Goal: Transaction & Acquisition: Purchase product/service

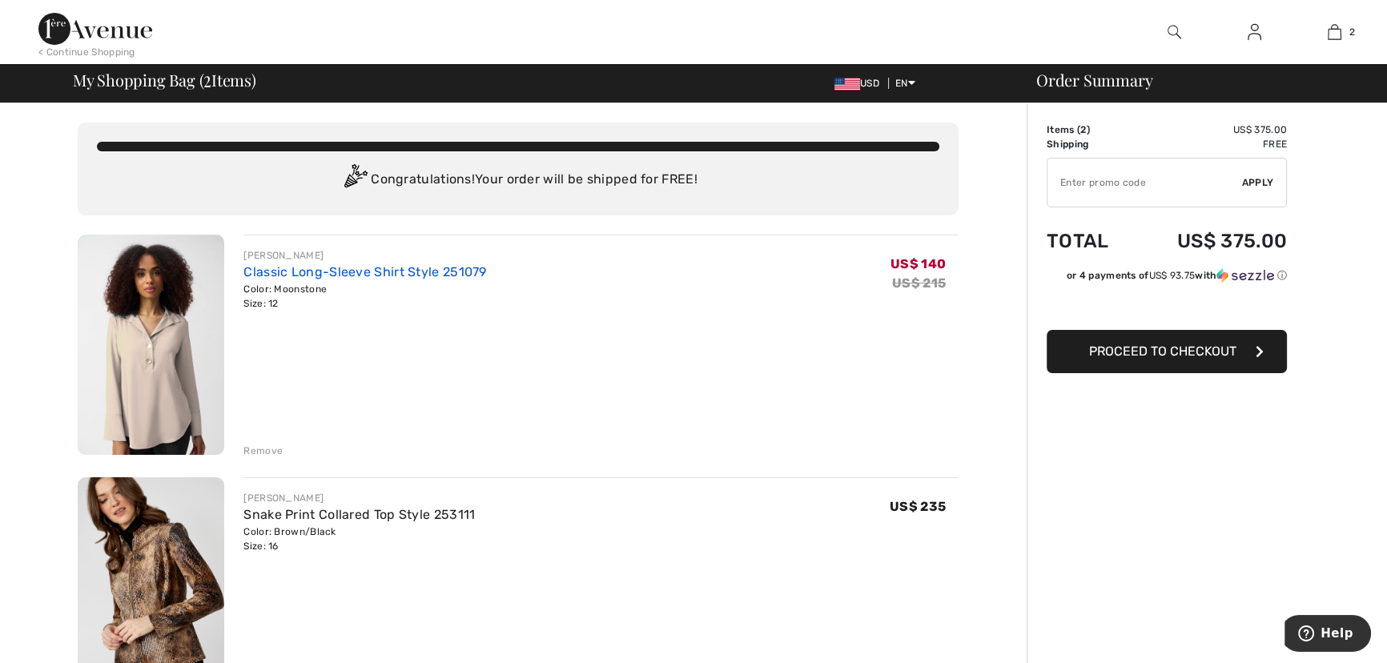
click at [313, 279] on link "Classic Long-Sleeve Shirt Style 251079" at bounding box center [364, 271] width 243 height 15
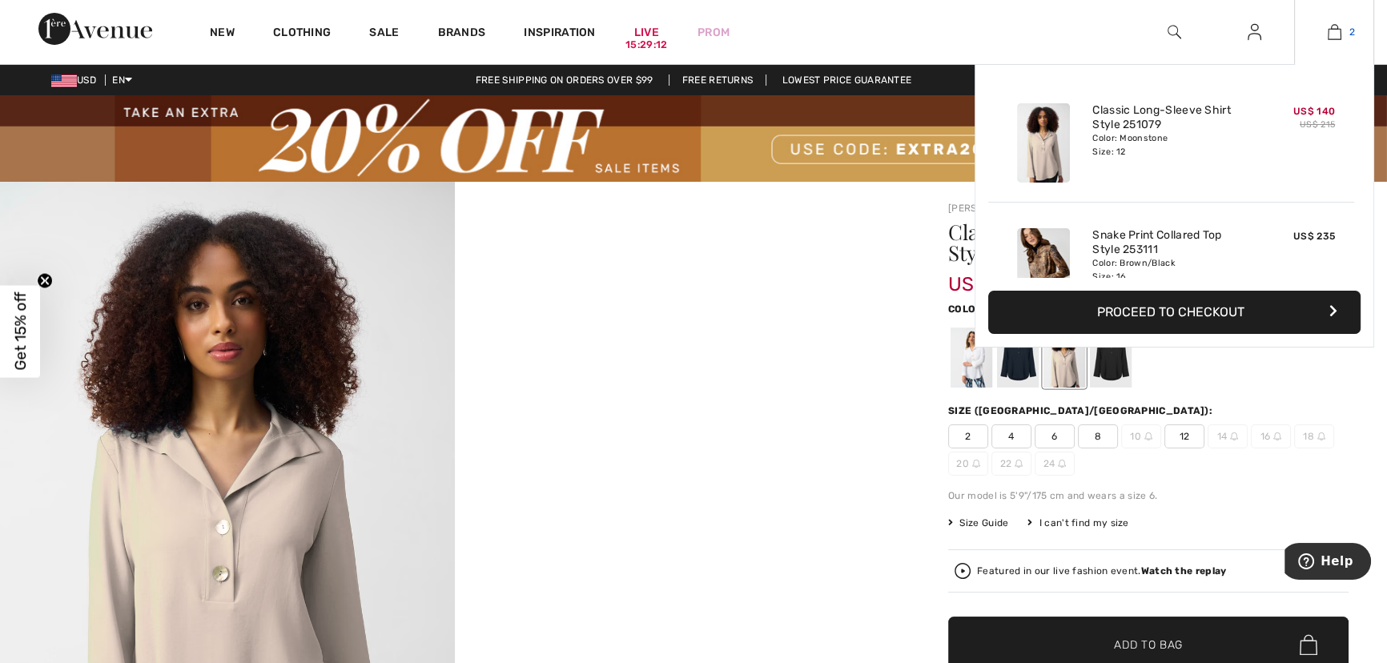
click at [1328, 28] on img at bounding box center [1335, 31] width 14 height 19
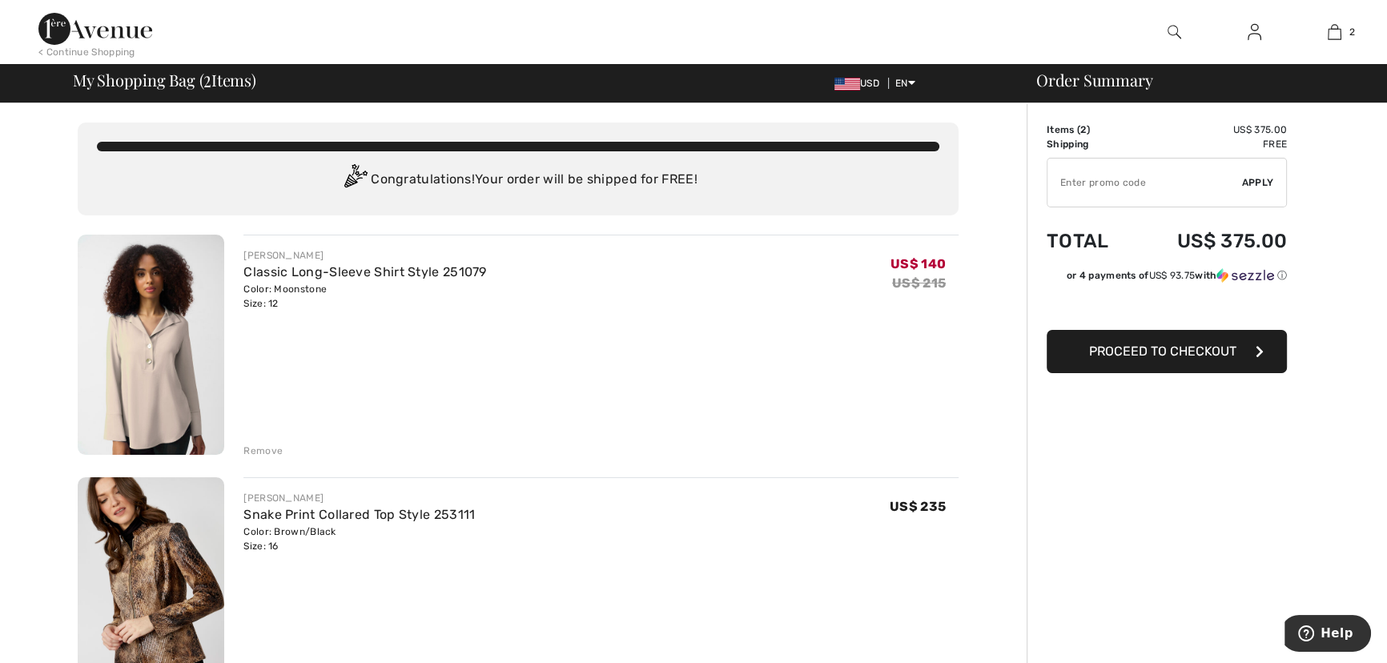
click at [268, 458] on div "Remove" at bounding box center [262, 451] width 39 height 14
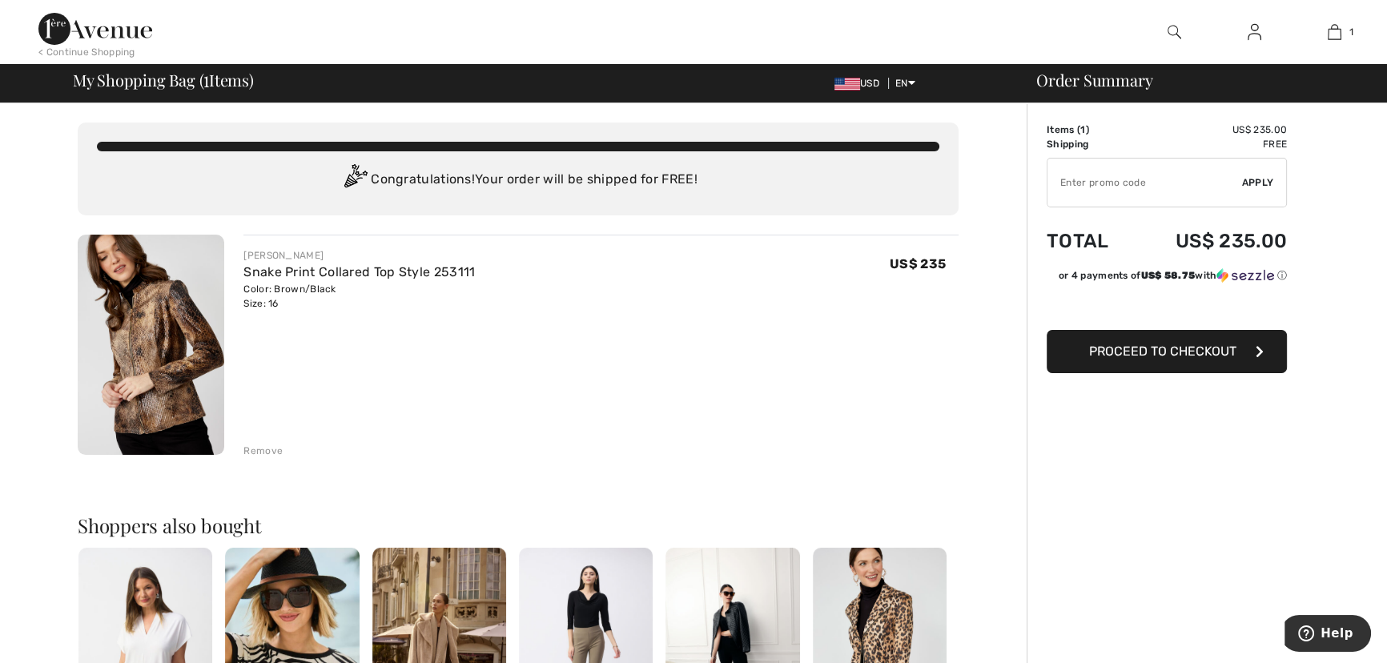
click at [1167, 27] on img at bounding box center [1174, 31] width 14 height 19
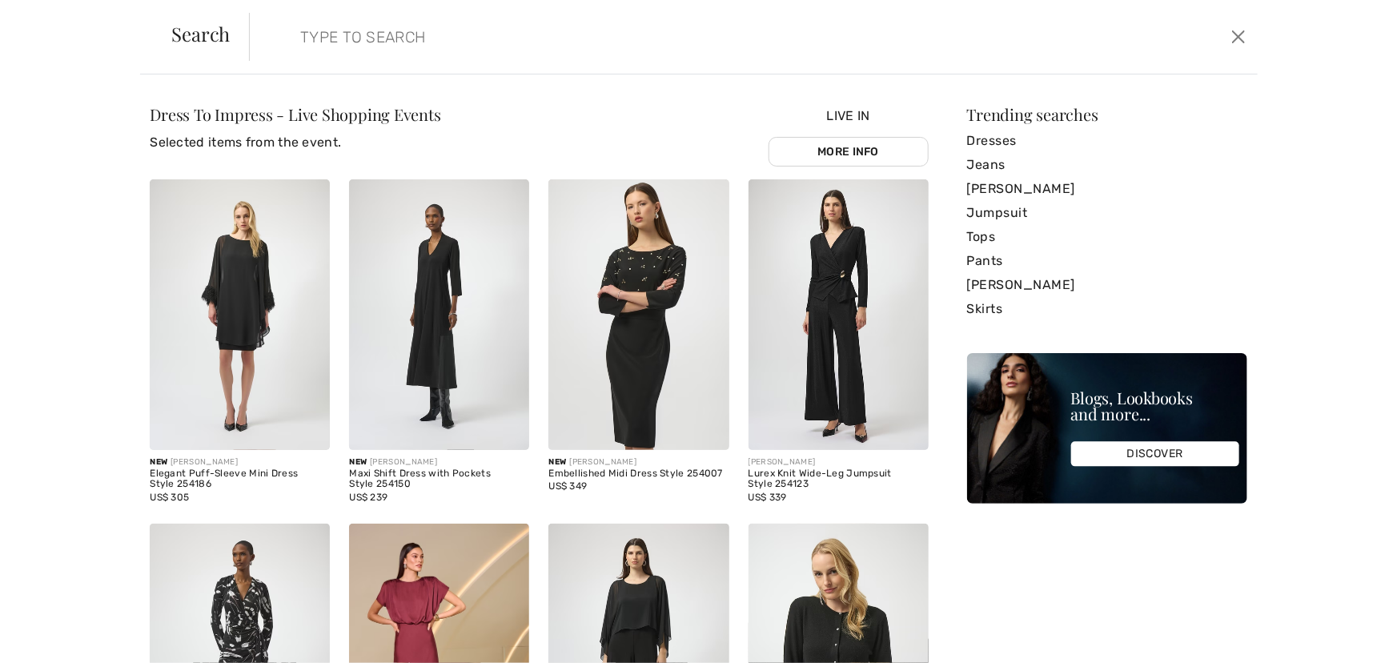
paste input "[PERSON_NAME] Vest 253849"
type input "[PERSON_NAME] Vest 253849"
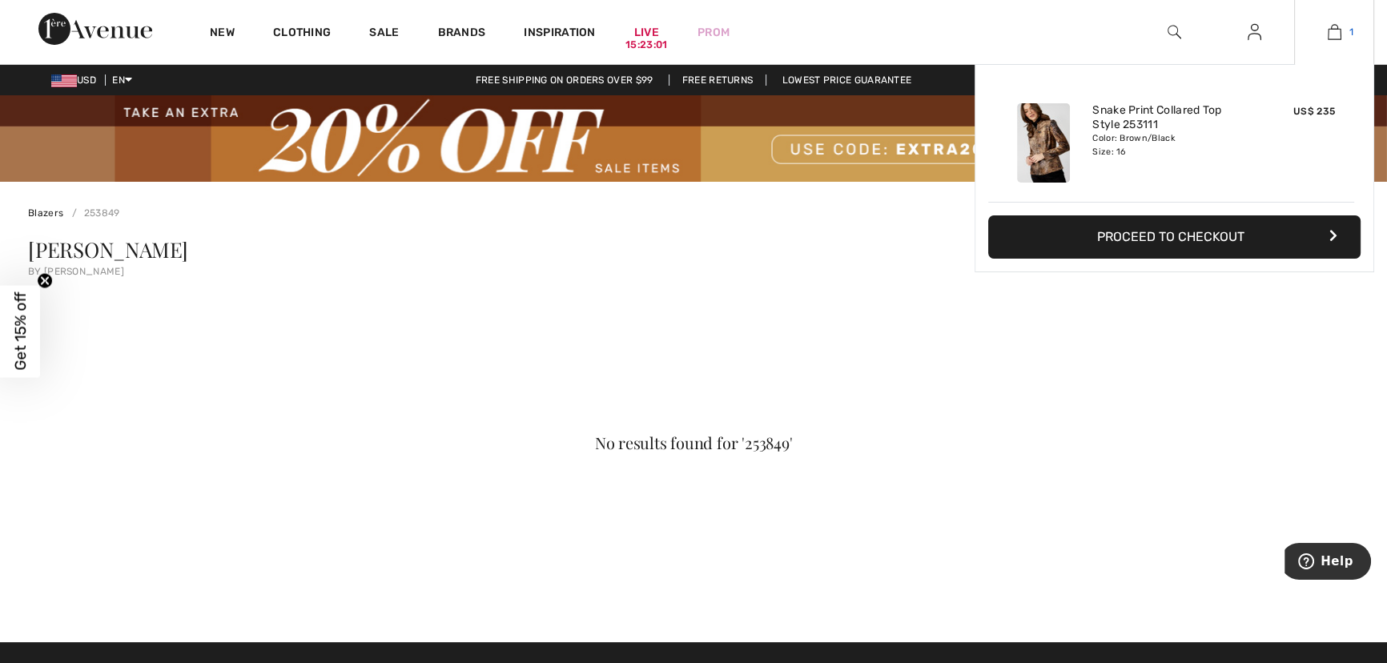
click at [1334, 32] on img at bounding box center [1335, 31] width 14 height 19
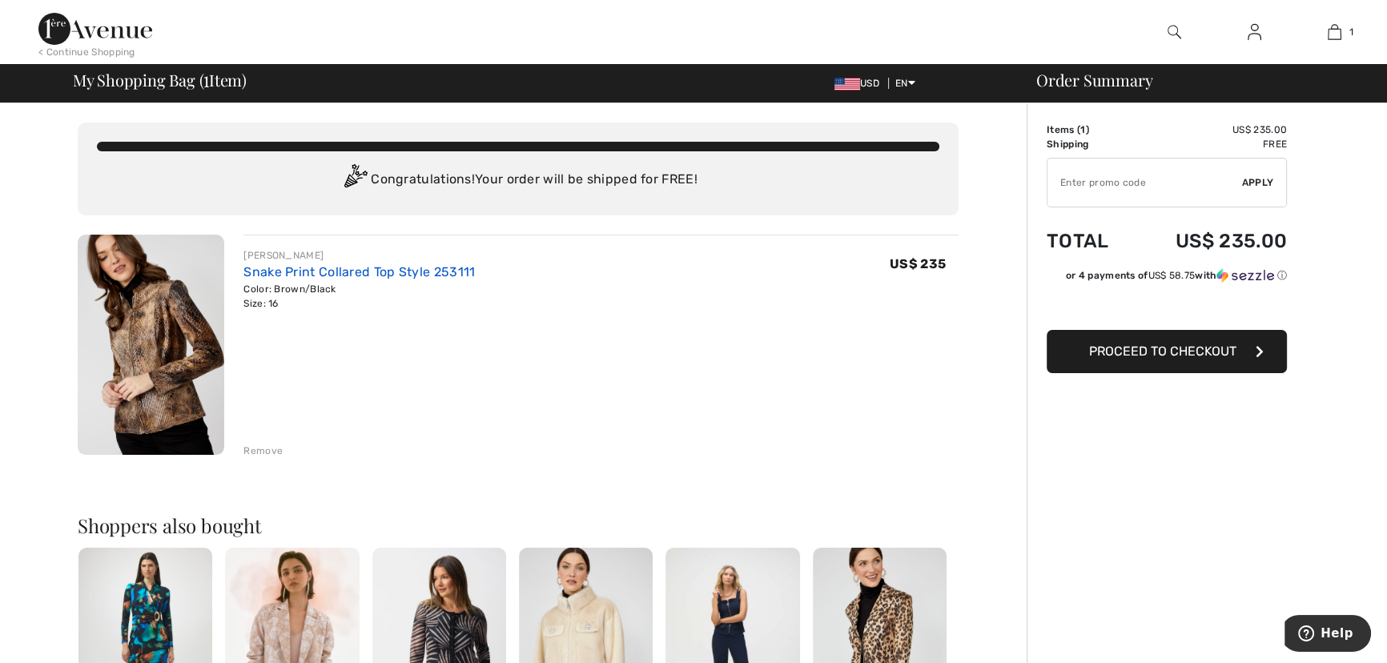
click at [331, 279] on link "Snake Print Collared Top Style 253111" at bounding box center [358, 271] width 231 height 15
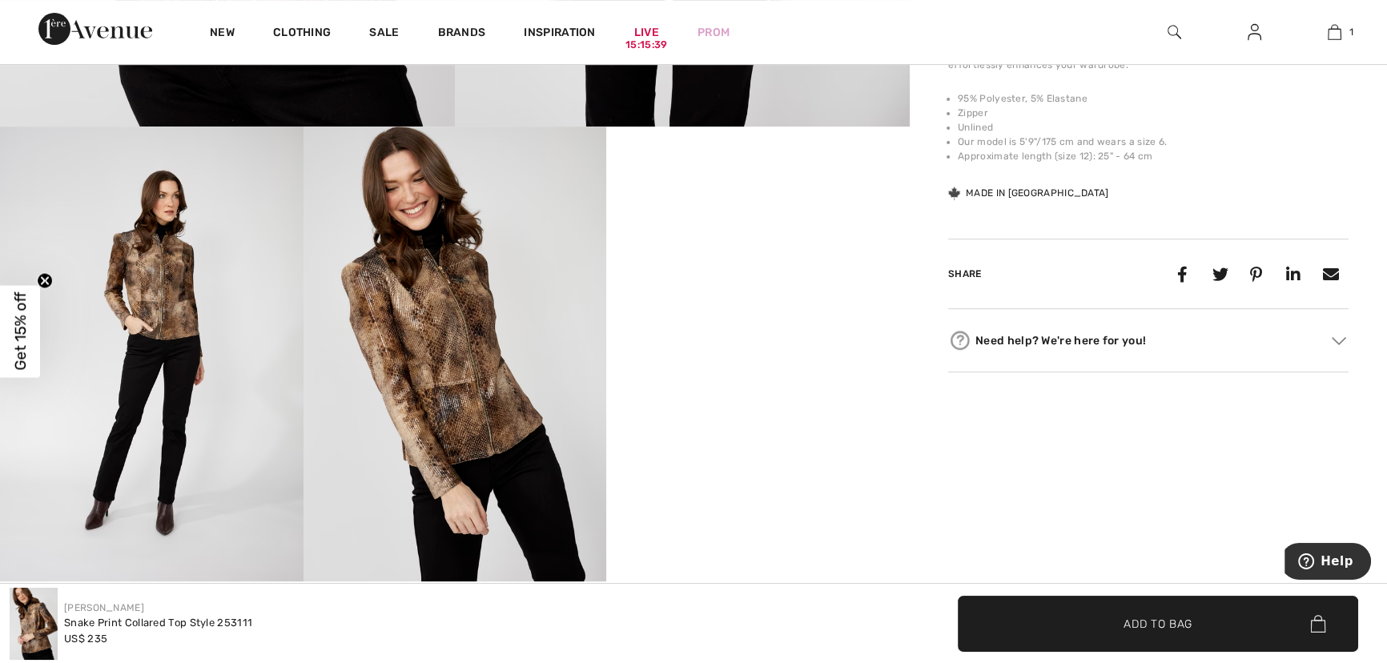
scroll to position [728, 0]
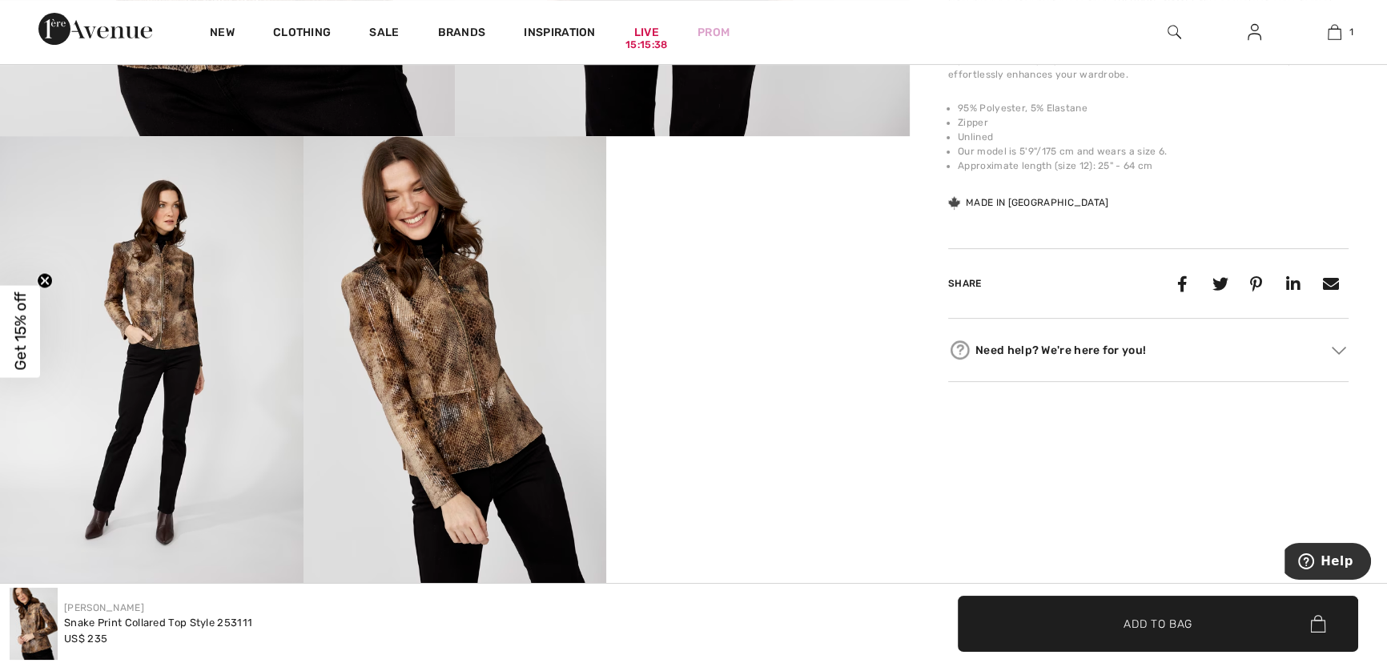
click at [768, 287] on video "Your browser does not support the video tag." at bounding box center [757, 211] width 303 height 151
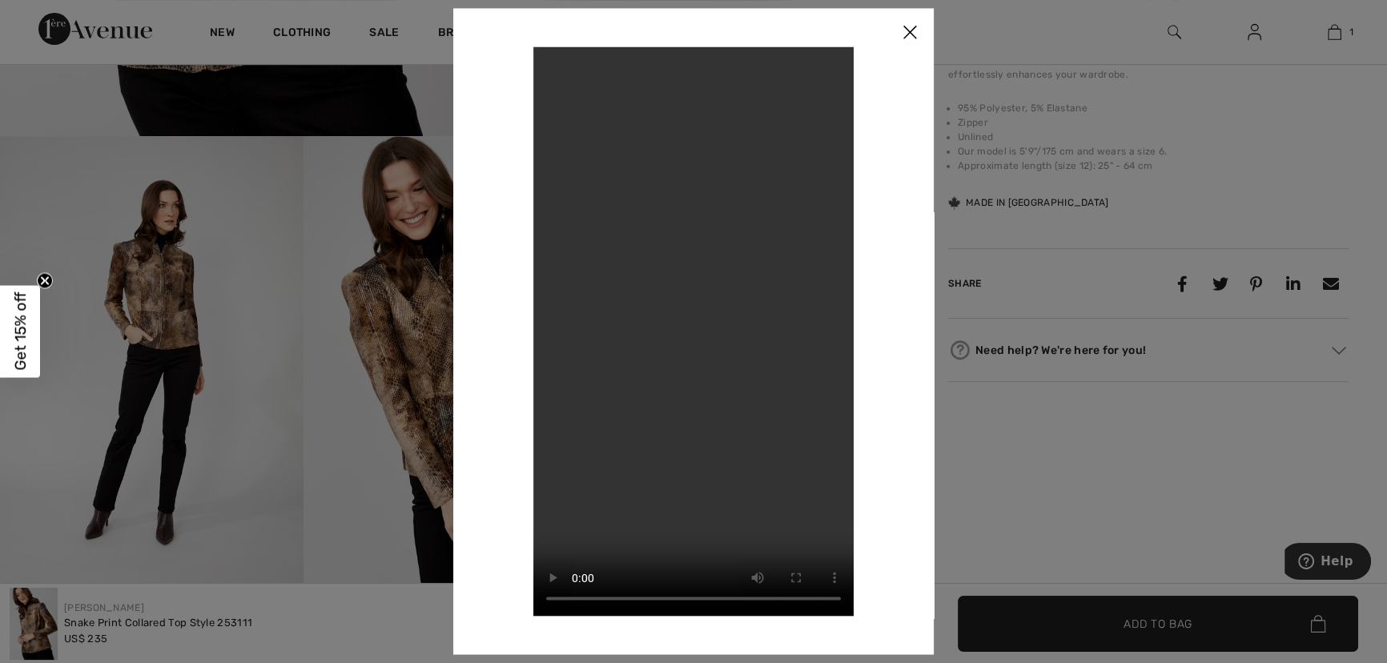
click at [909, 26] on img at bounding box center [910, 33] width 48 height 50
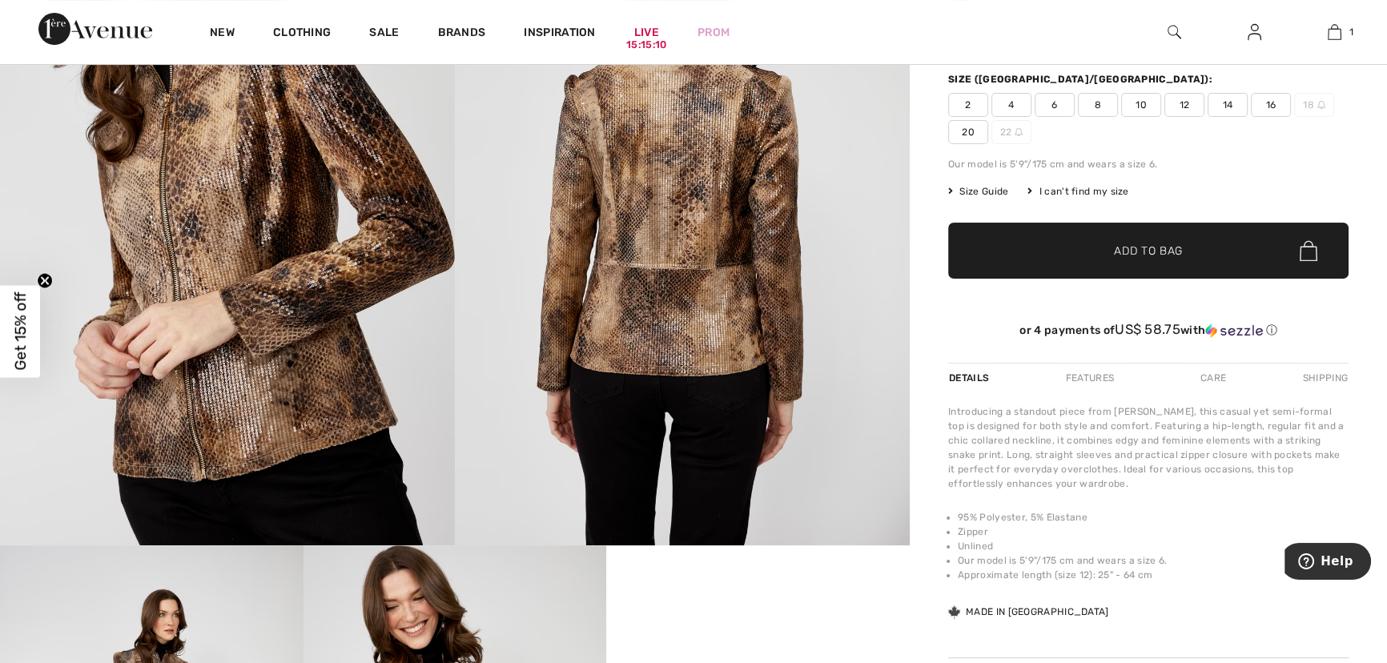
scroll to position [509, 0]
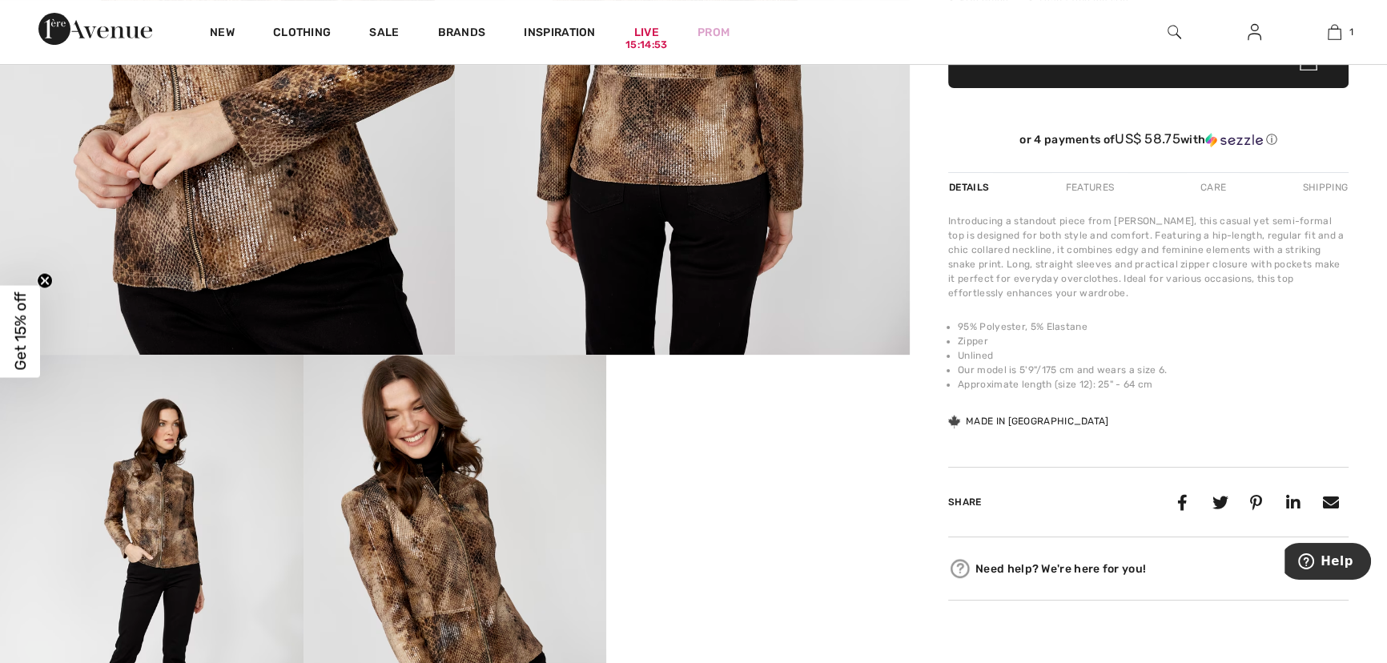
click at [1090, 202] on div "Features" at bounding box center [1089, 187] width 75 height 29
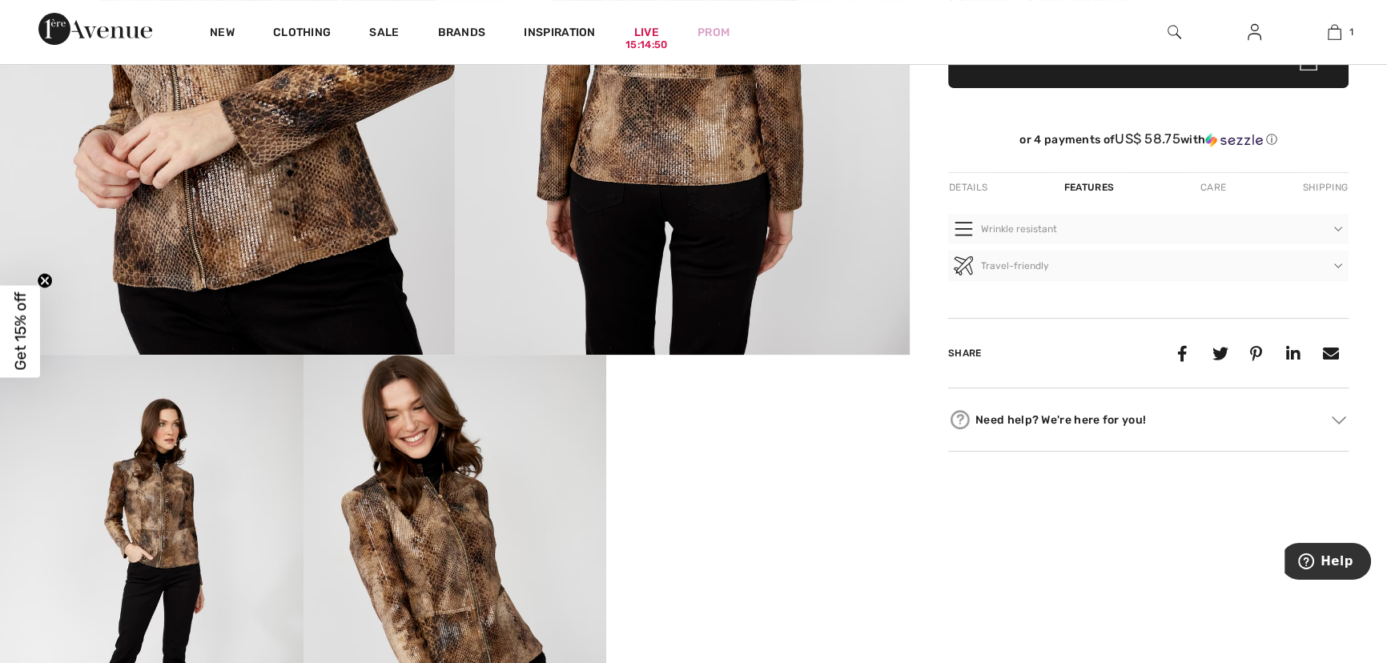
click at [1221, 202] on div "Care" at bounding box center [1213, 187] width 53 height 29
click at [1305, 202] on div "Shipping" at bounding box center [1324, 187] width 50 height 29
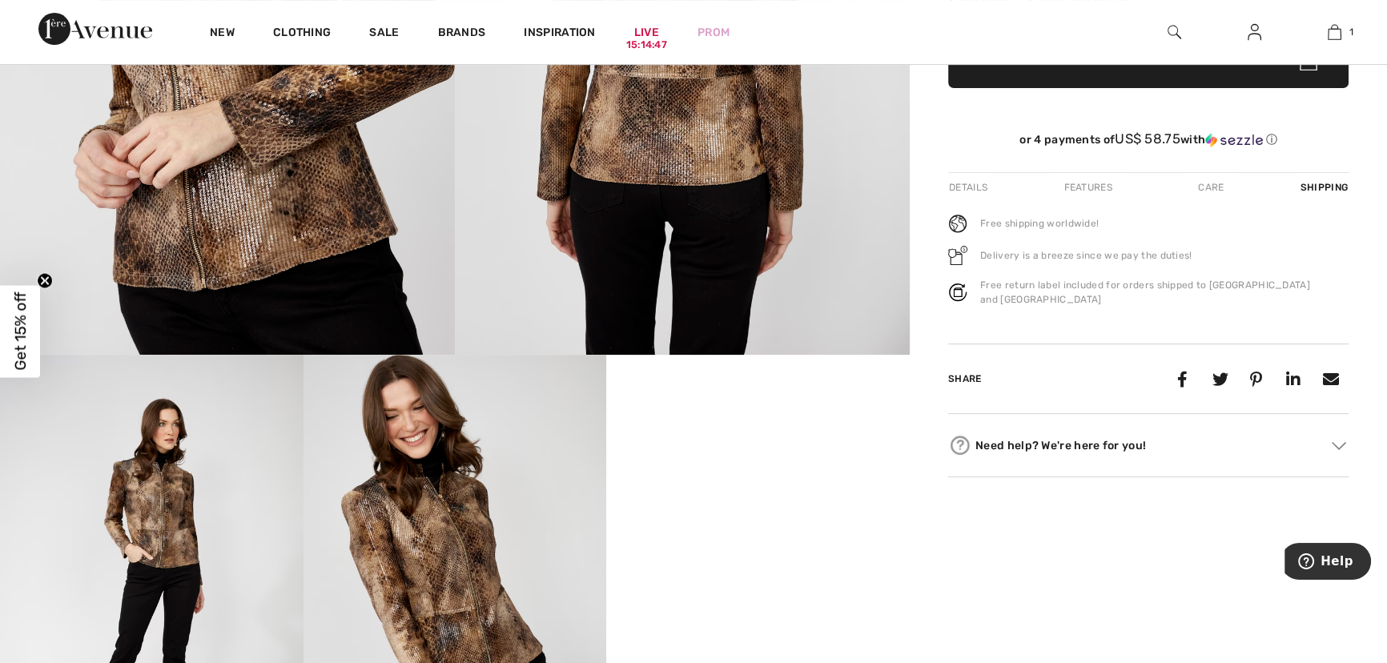
click at [979, 202] on div "Details" at bounding box center [969, 187] width 43 height 29
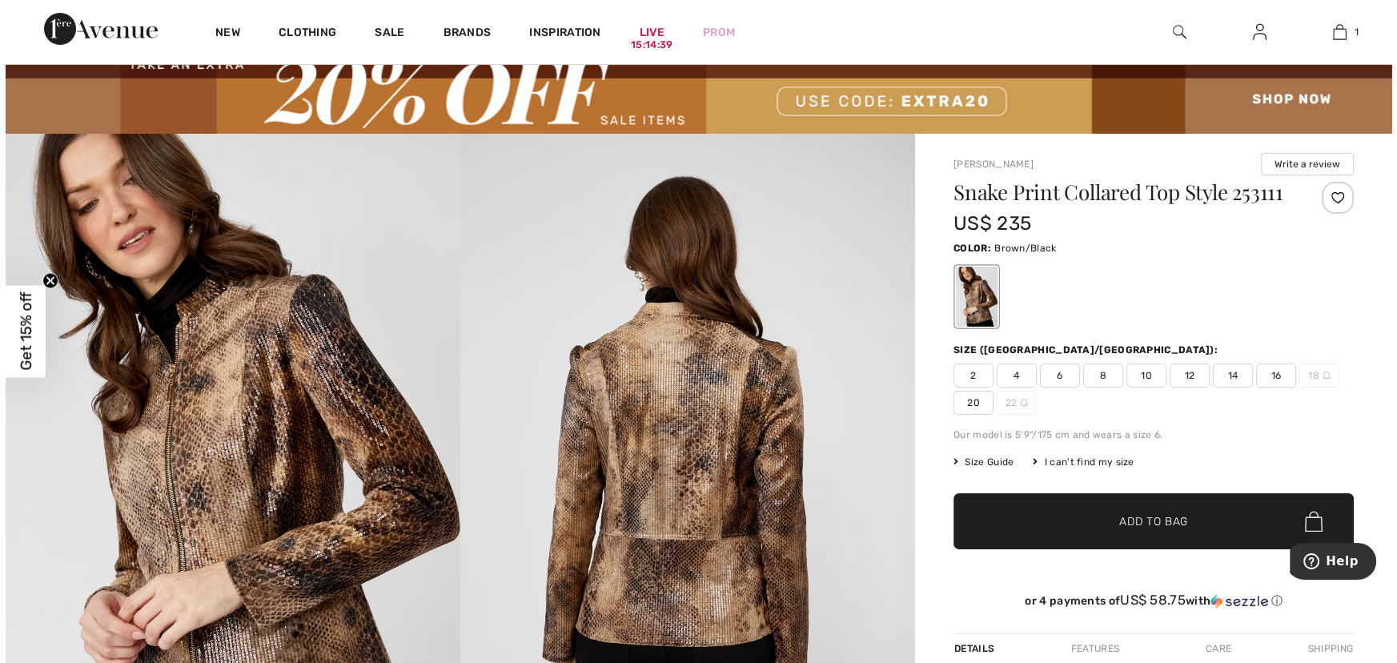
scroll to position [72, 0]
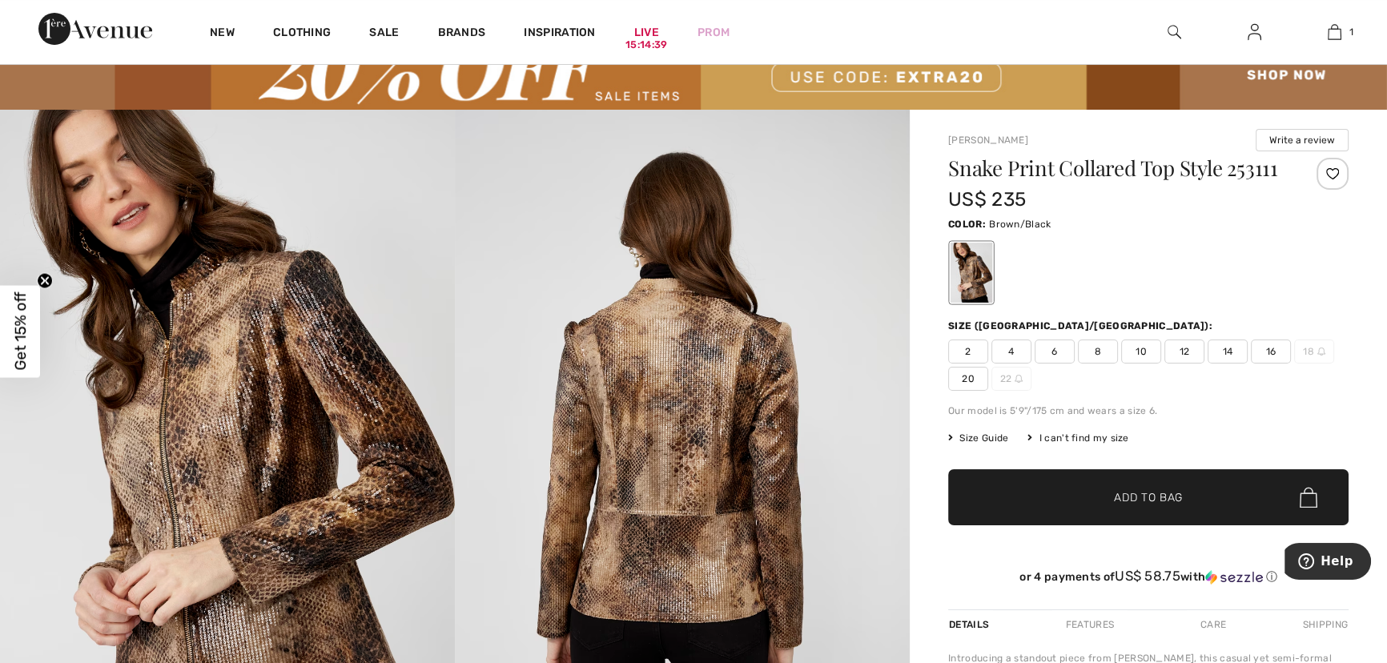
click at [1008, 445] on span "Size Guide" at bounding box center [978, 438] width 60 height 14
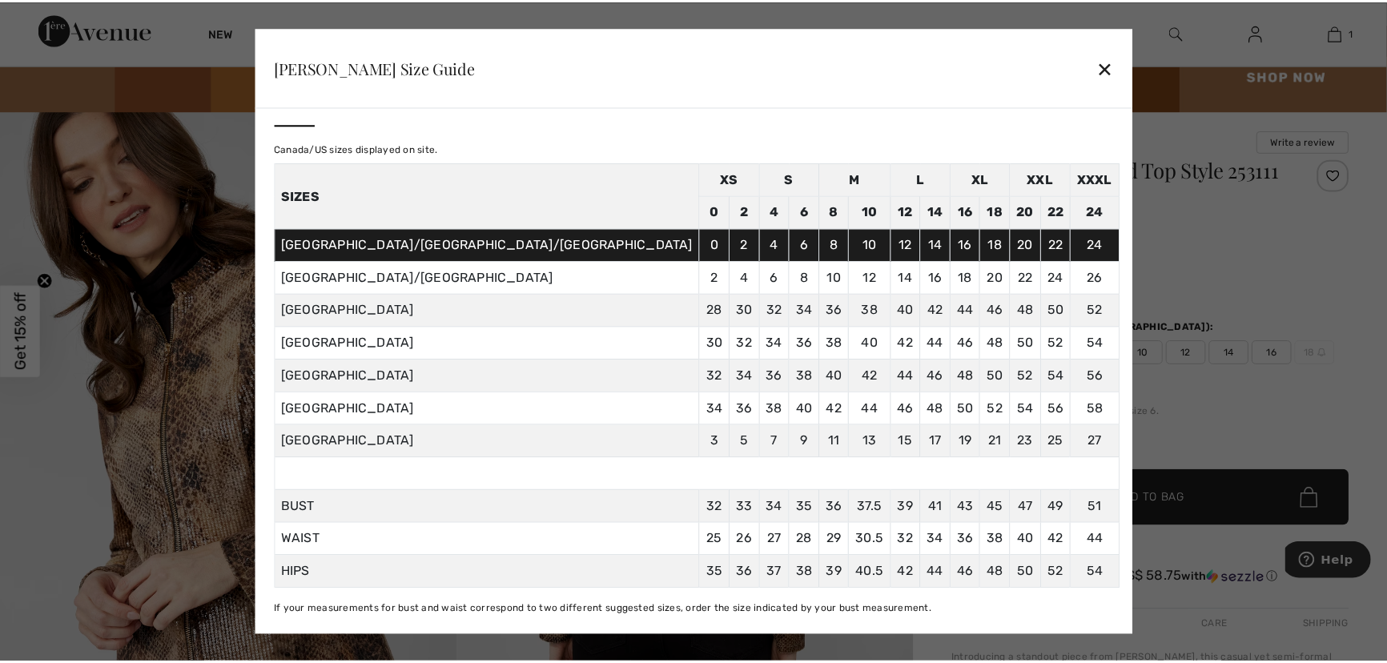
scroll to position [42, 0]
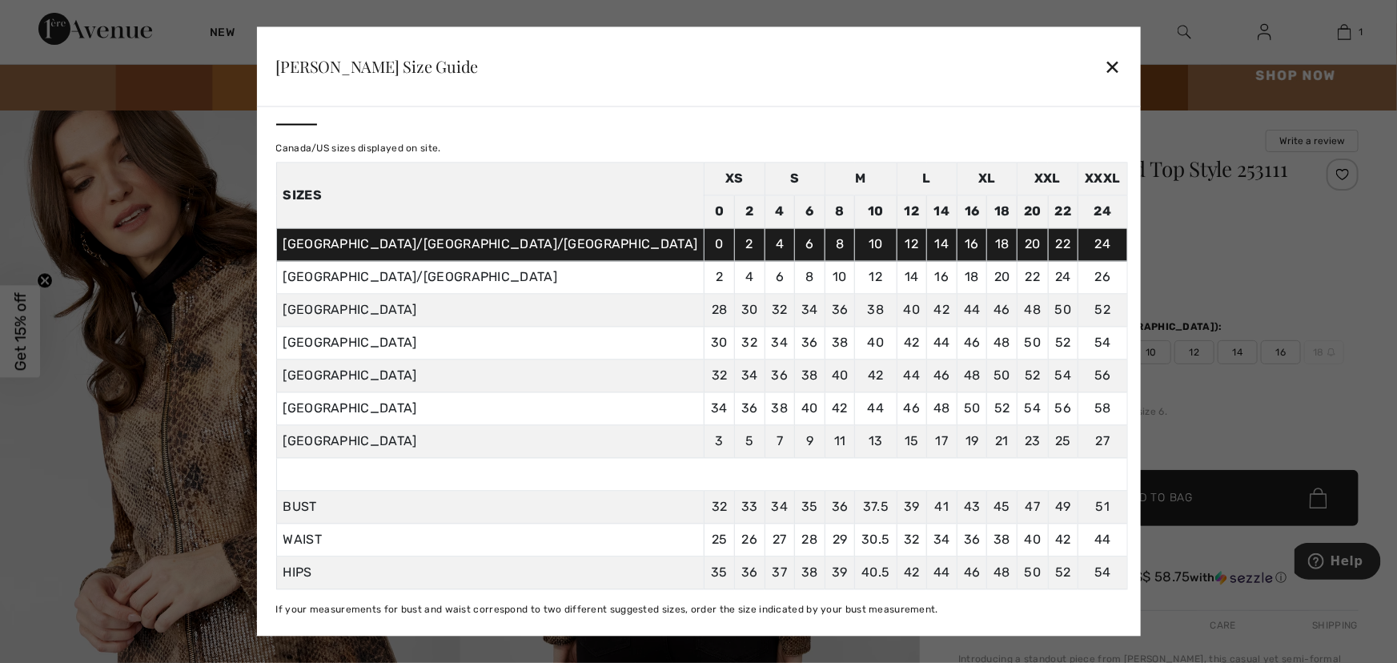
click at [1104, 61] on div "✕" at bounding box center [1112, 67] width 17 height 34
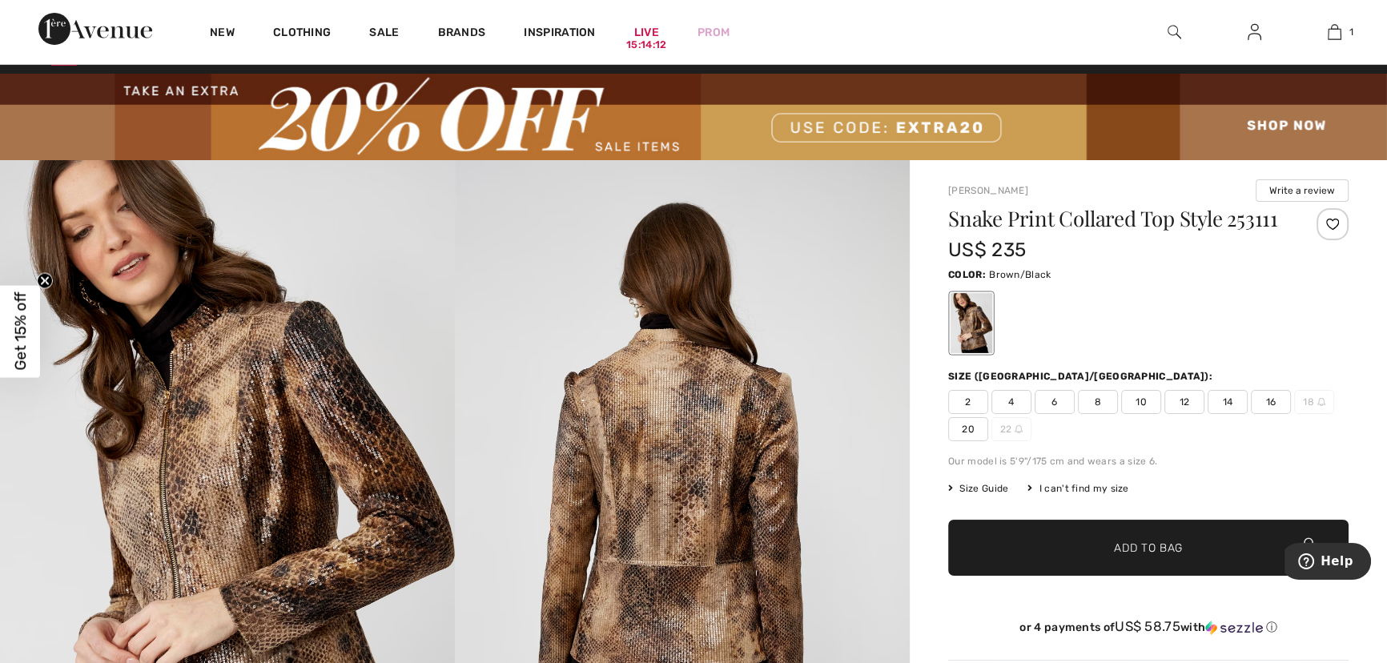
scroll to position [0, 0]
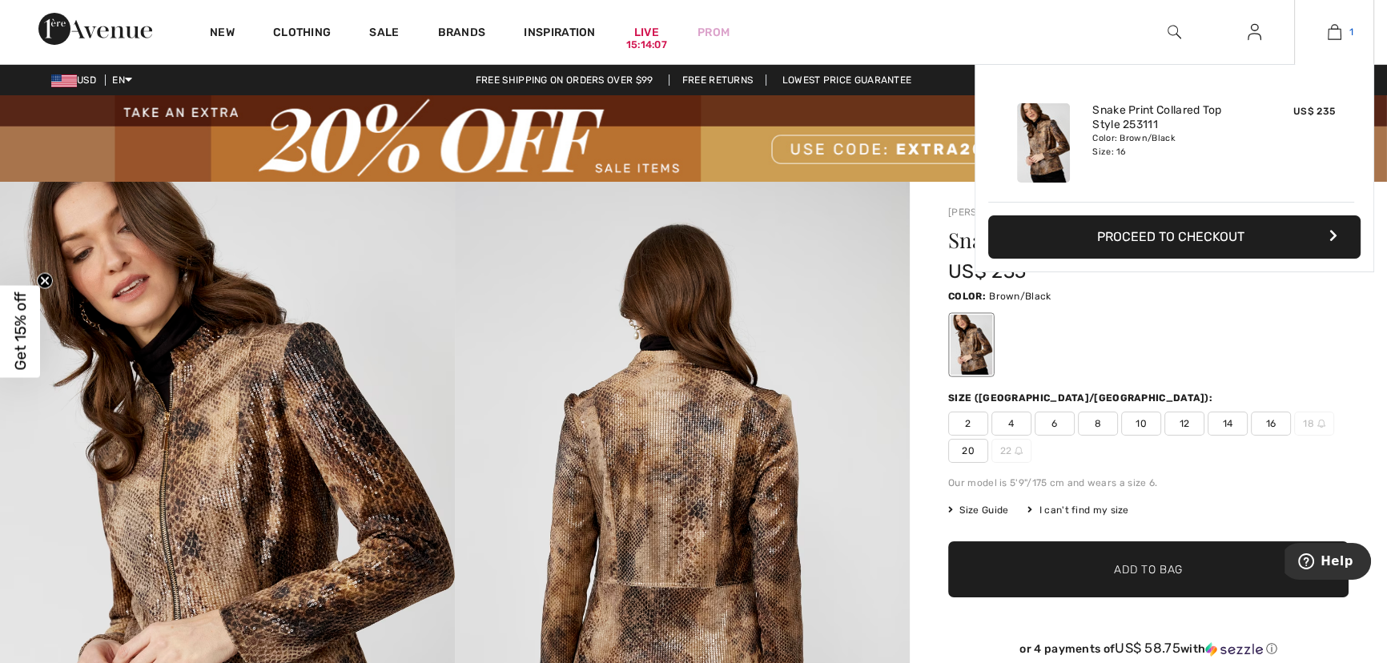
click at [1328, 34] on img at bounding box center [1335, 31] width 14 height 19
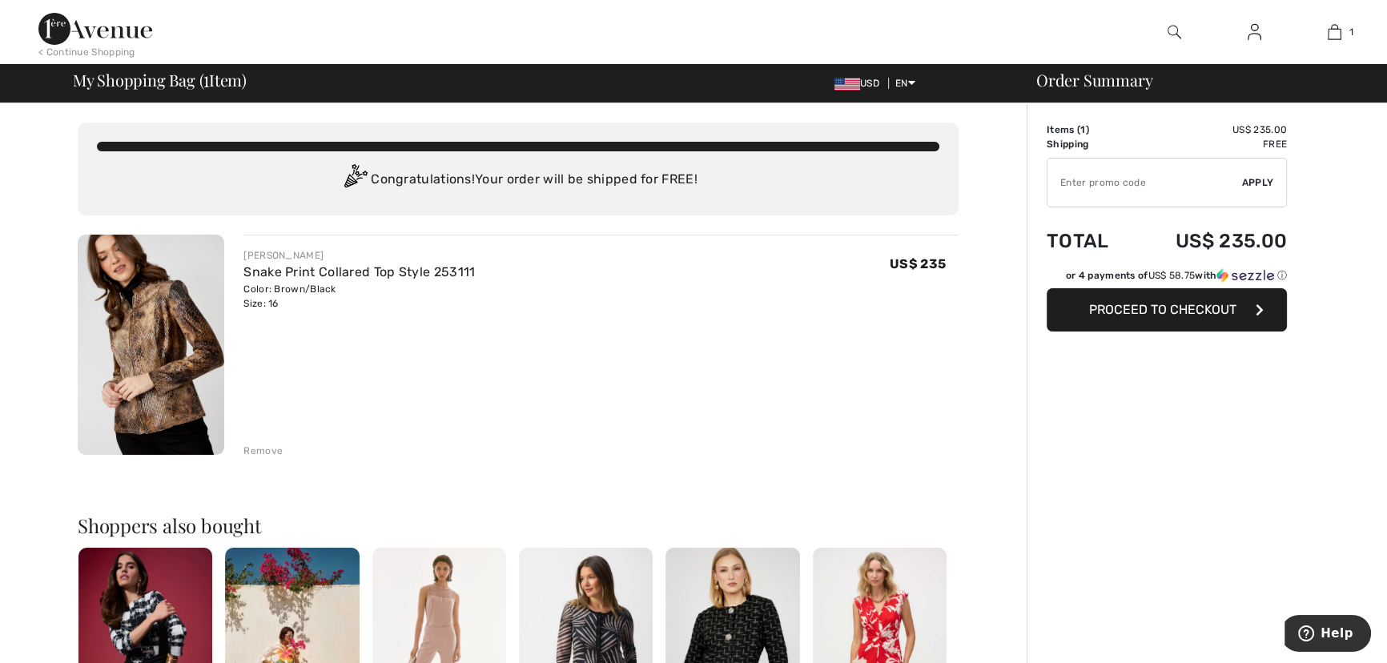
click at [1083, 195] on input "TEXT" at bounding box center [1144, 183] width 195 height 48
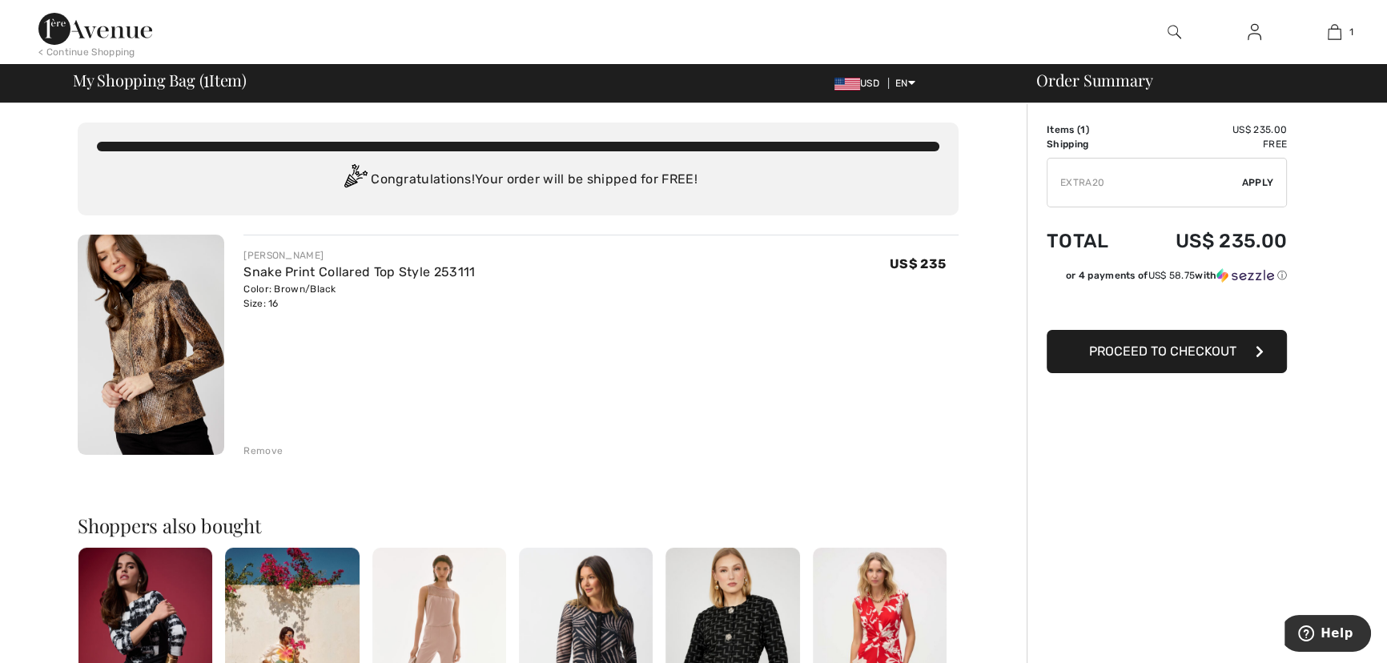
type input "EXTRA20"
click at [1264, 188] on span "Apply" at bounding box center [1258, 182] width 32 height 14
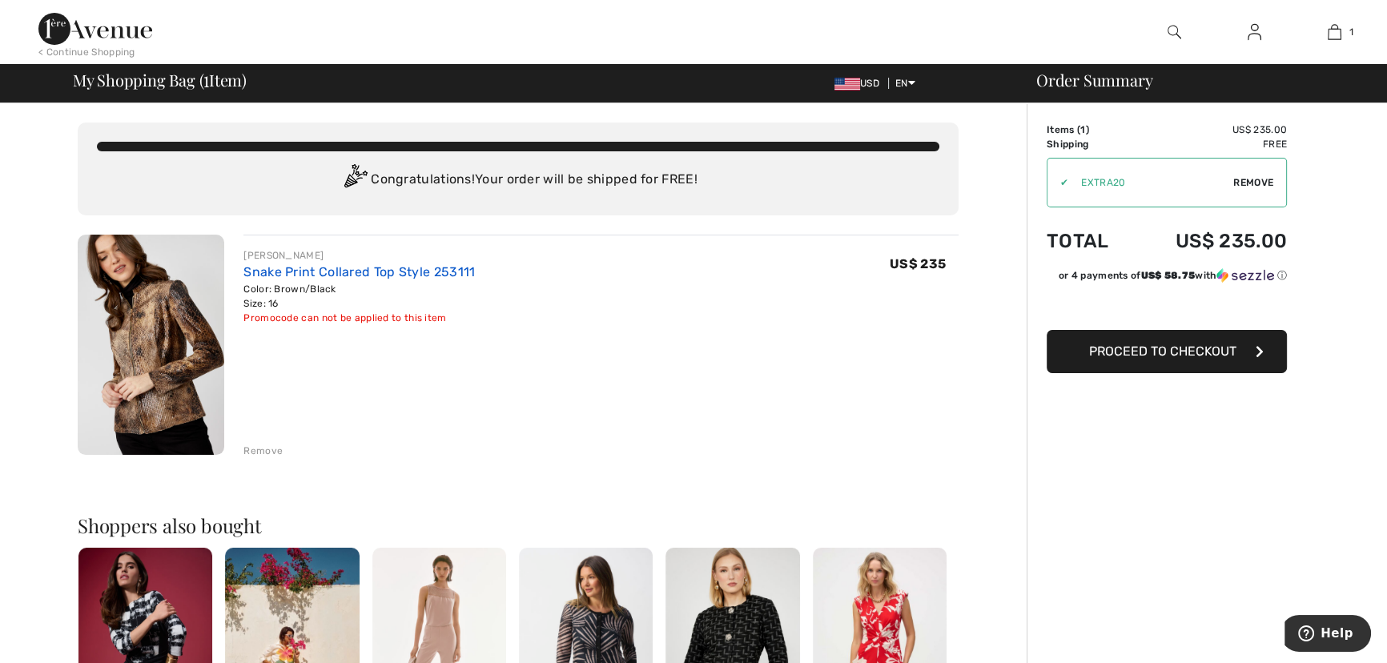
click at [344, 279] on link "Snake Print Collared Top Style 253111" at bounding box center [358, 271] width 231 height 15
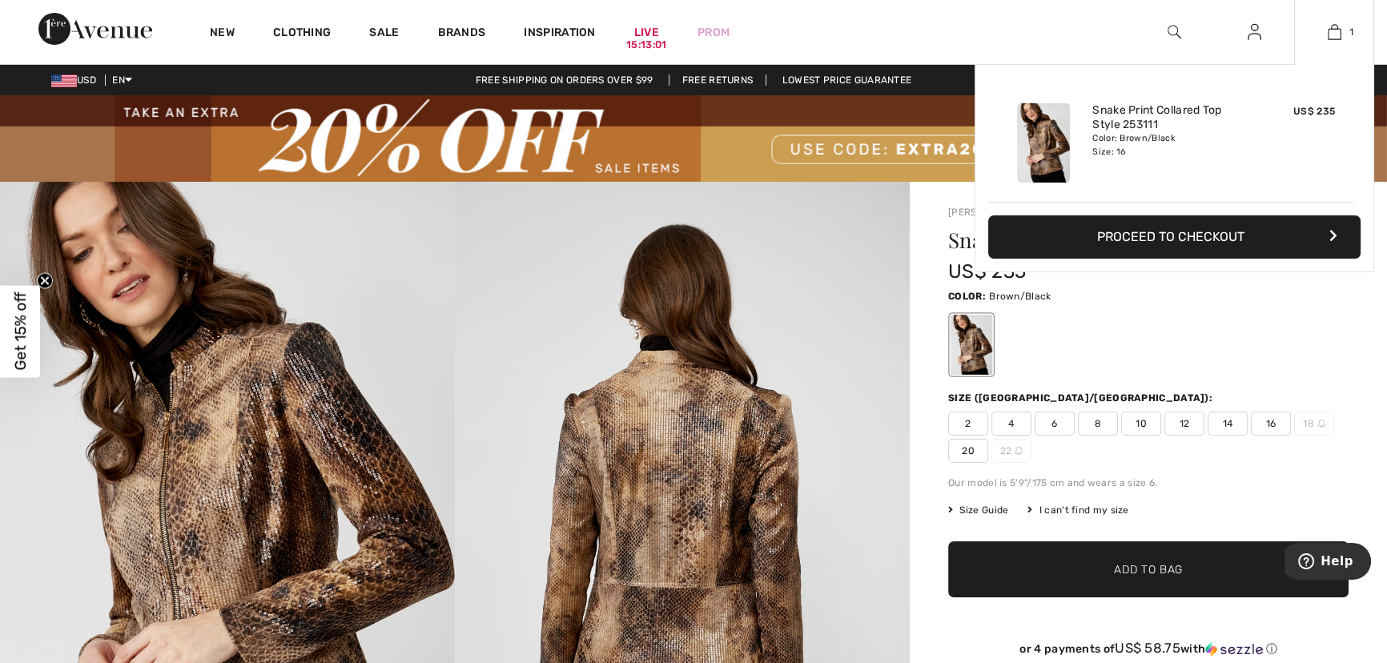
click at [1200, 258] on button "Proceed to Checkout" at bounding box center [1174, 236] width 372 height 43
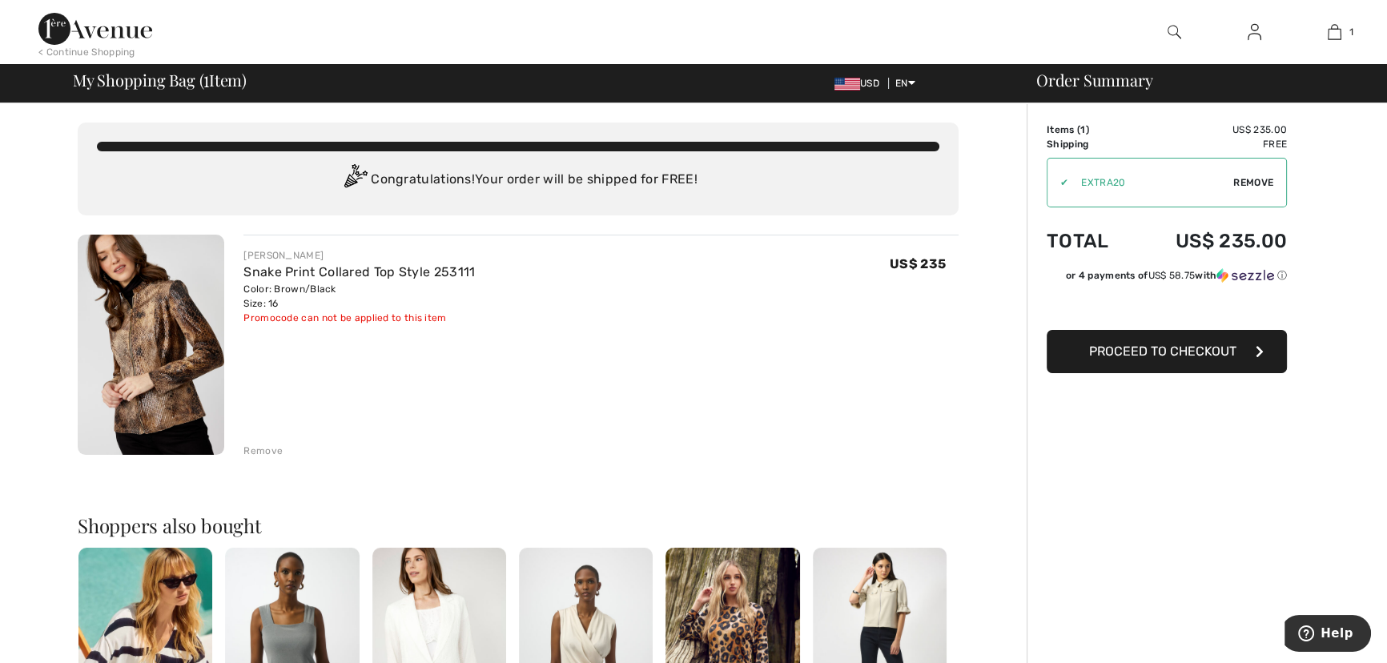
click at [1215, 359] on span "Proceed to Checkout" at bounding box center [1162, 351] width 147 height 15
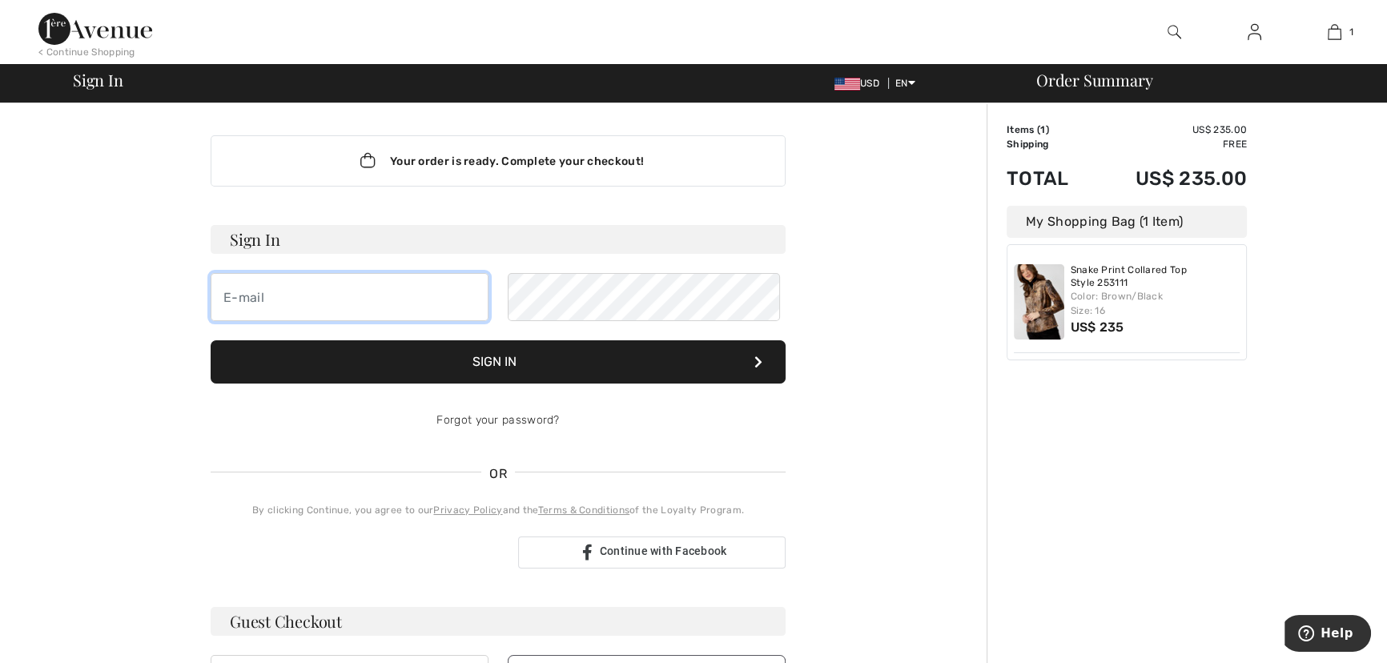
type input "[EMAIL_ADDRESS][DOMAIN_NAME]"
click at [559, 384] on button "Sign In" at bounding box center [498, 361] width 575 height 43
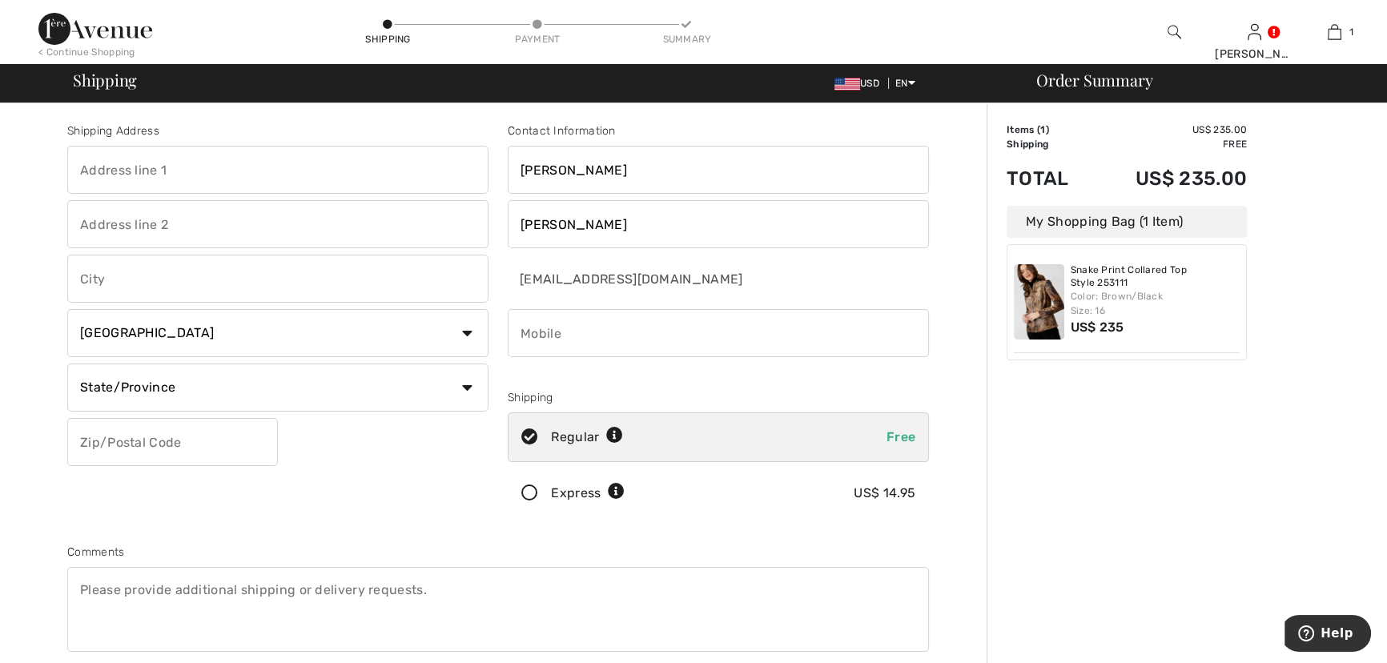
click at [182, 163] on input "text" at bounding box center [277, 170] width 421 height 48
type input "29 [PERSON_NAME] Blcd"
type input "Egg Harbor Twp"
select select "US"
select select "NJ"
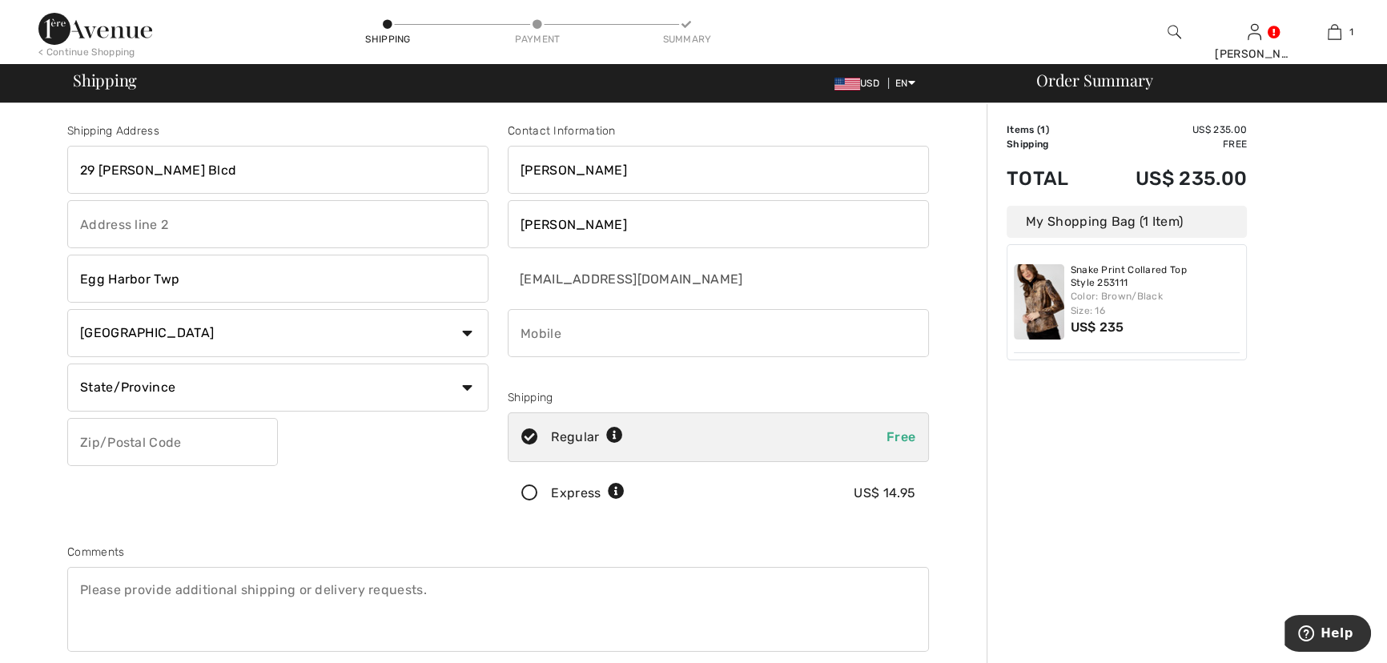
type input "08234"
type input "6092266250"
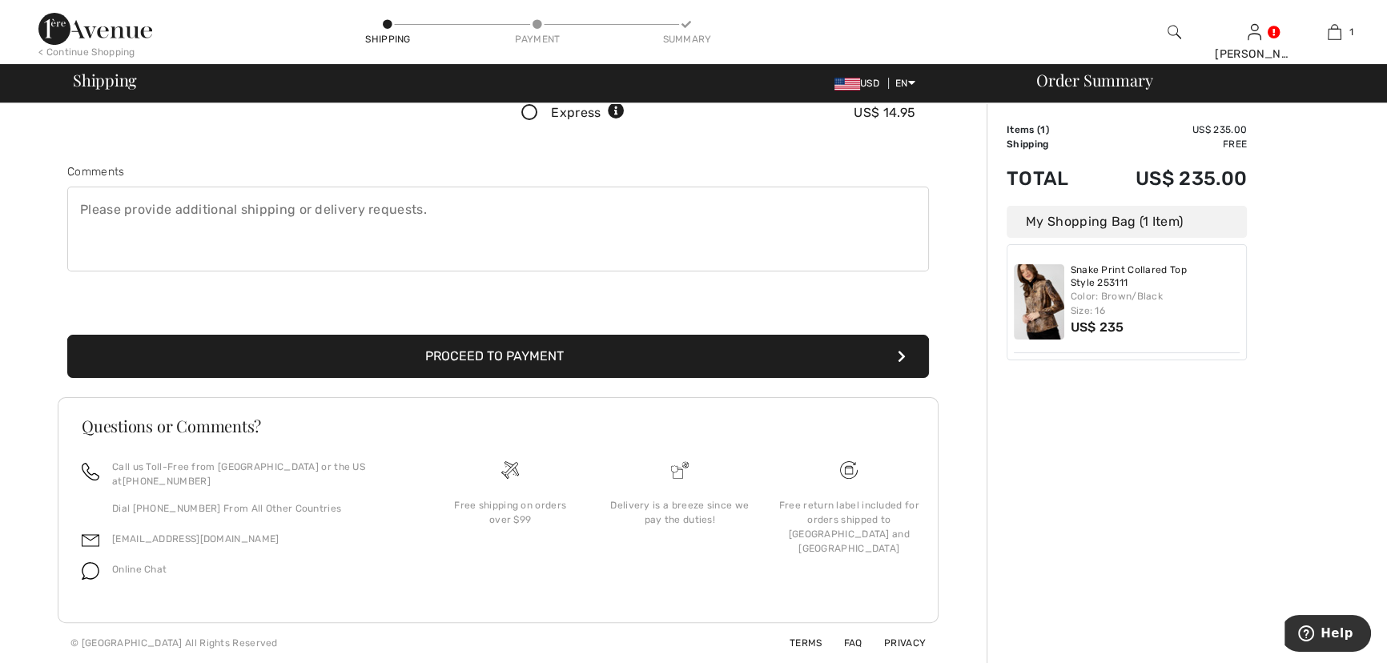
scroll to position [436, 0]
click at [540, 348] on button "Proceed to Payment" at bounding box center [498, 356] width 862 height 43
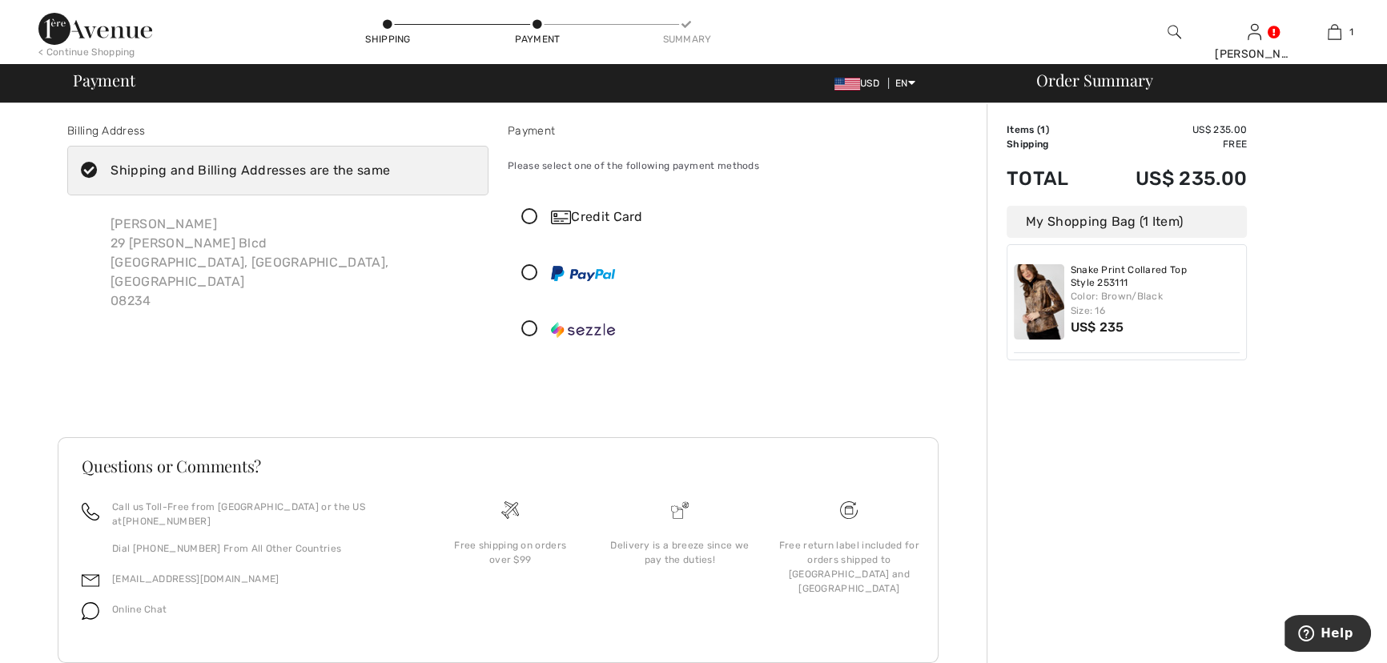
click at [539, 226] on icon at bounding box center [529, 217] width 42 height 17
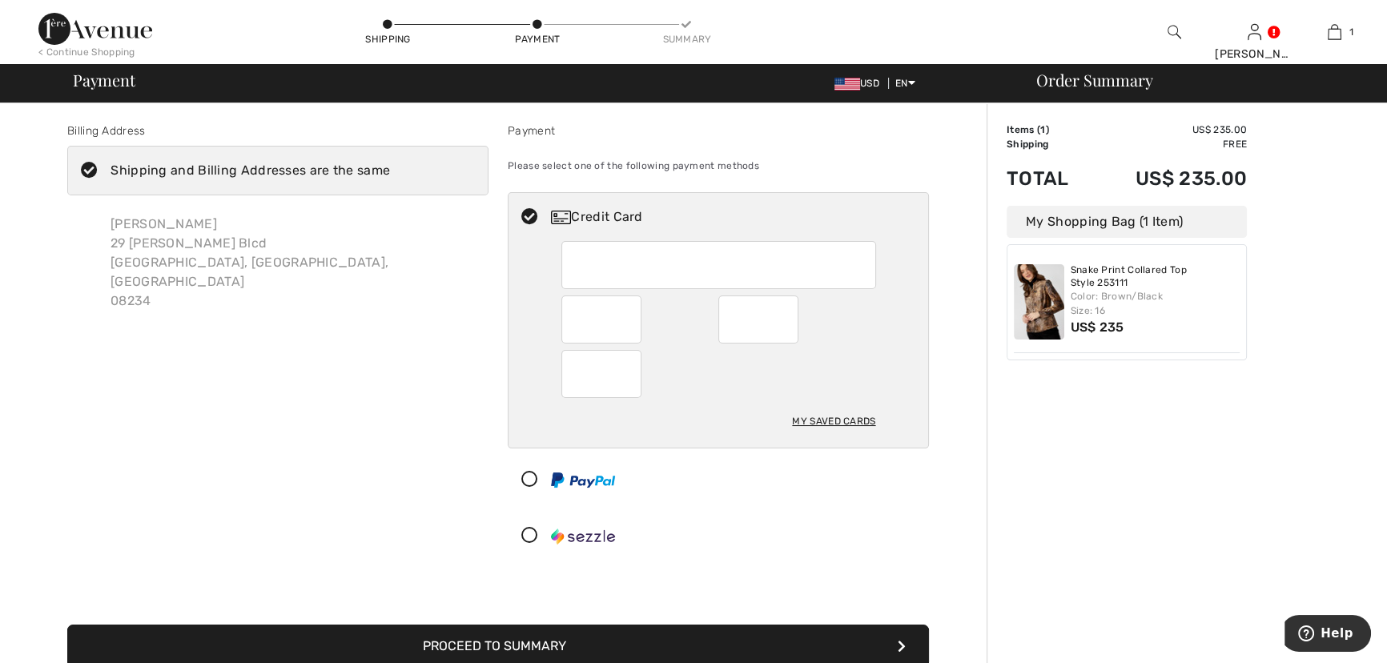
click at [639, 334] on div at bounding box center [601, 319] width 80 height 48
click at [51, 18] on div "Log out Are you sure you want to logout? Logout < Continue Shopping Shipping Pa…" at bounding box center [693, 476] width 1387 height 953
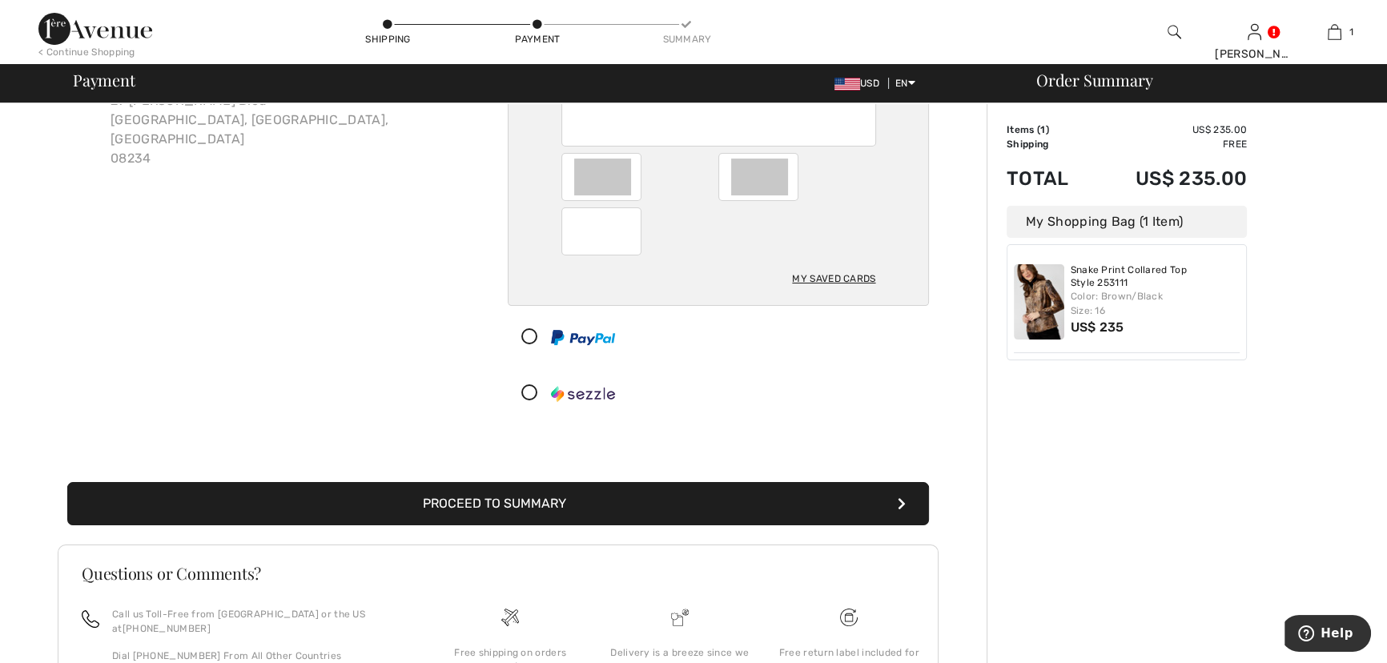
scroll to position [291, 0]
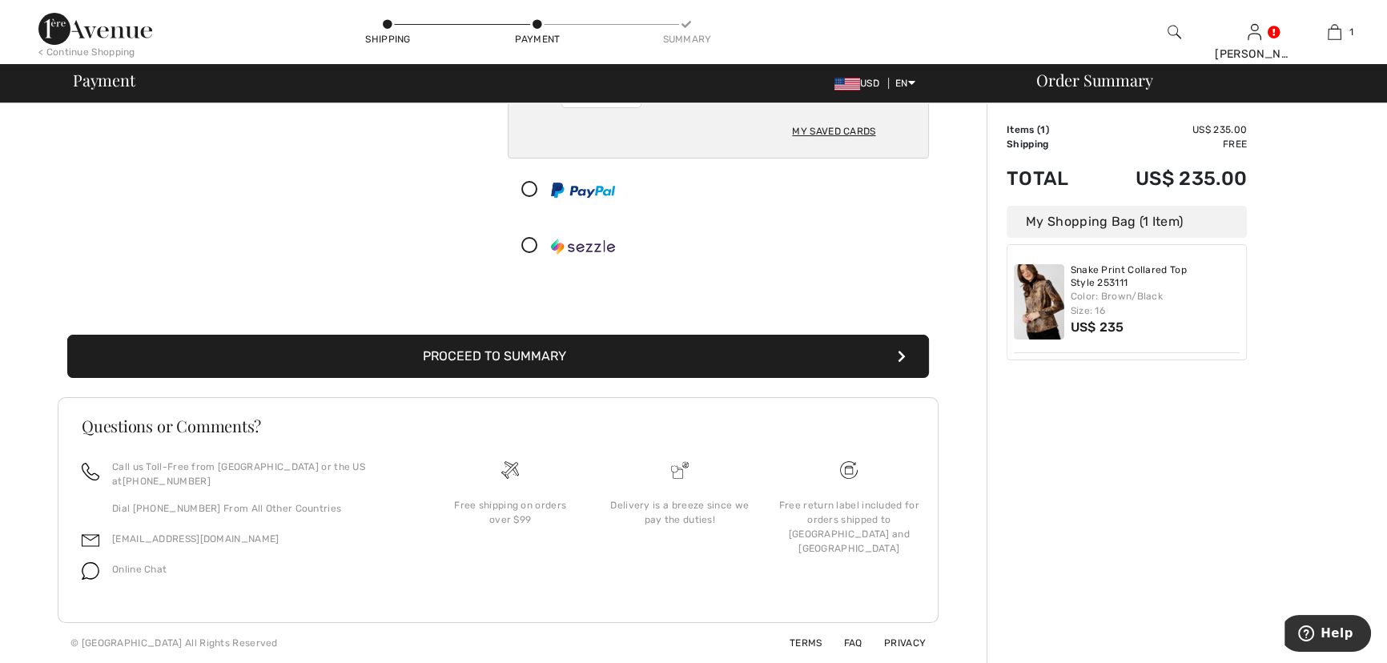
click at [551, 378] on button "Proceed to Summary" at bounding box center [498, 356] width 862 height 43
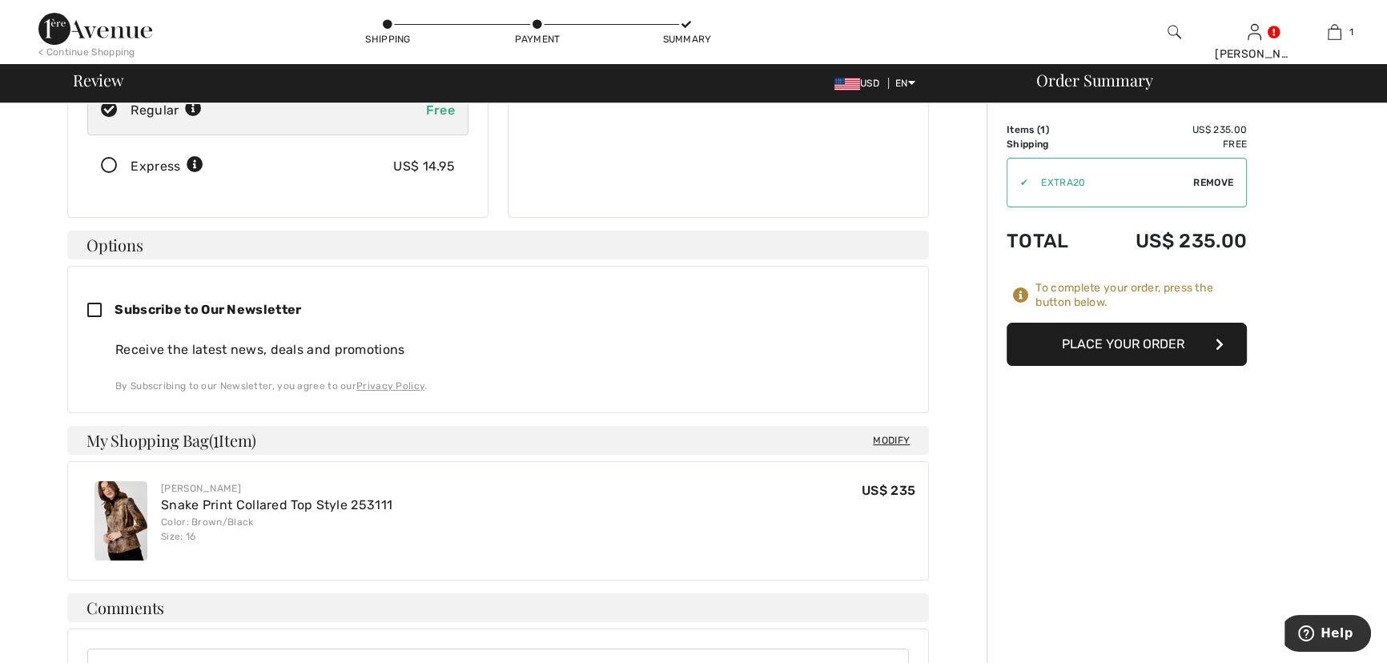
scroll to position [364, 0]
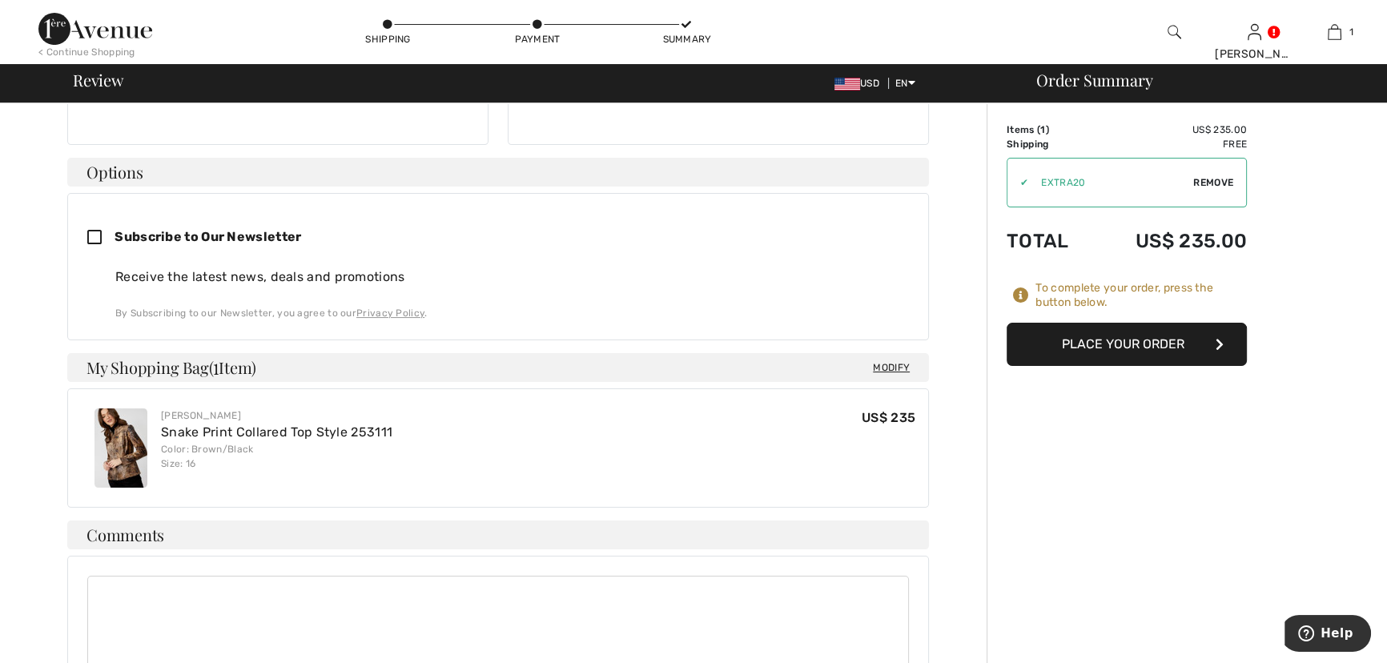
click at [1135, 352] on button "Place Your Order" at bounding box center [1126, 344] width 240 height 43
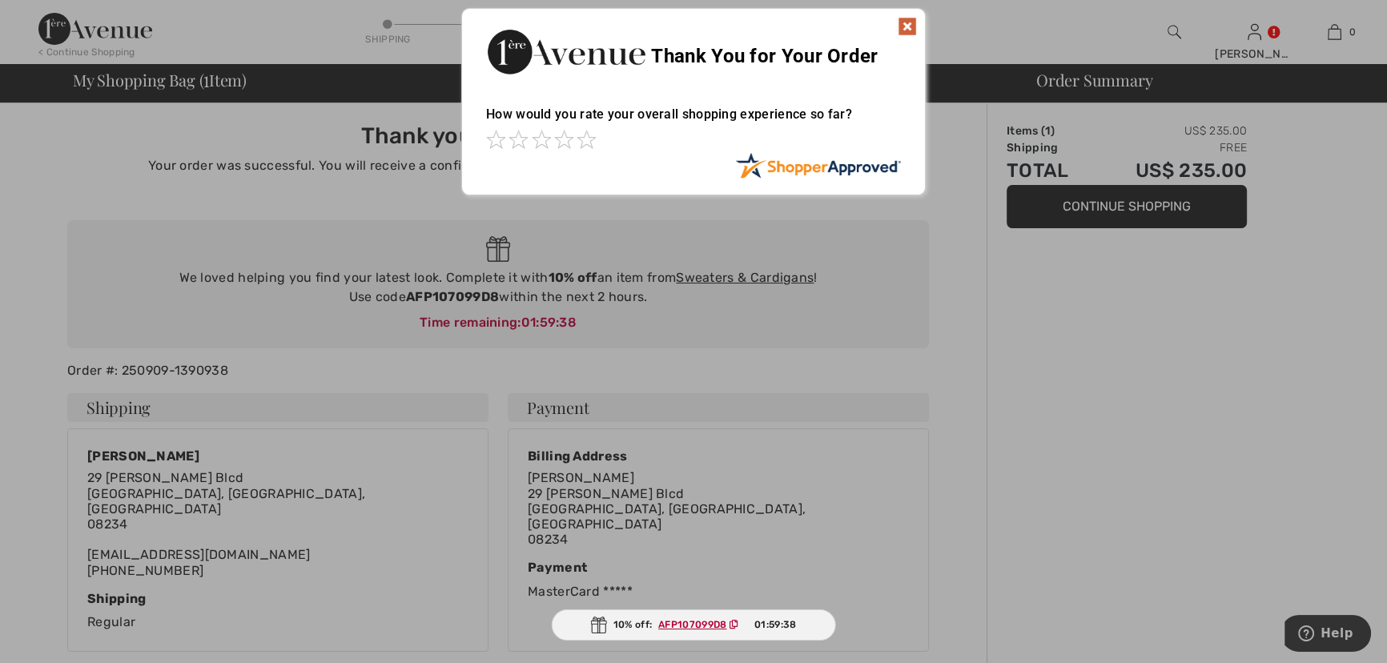
click at [913, 27] on img at bounding box center [907, 26] width 19 height 19
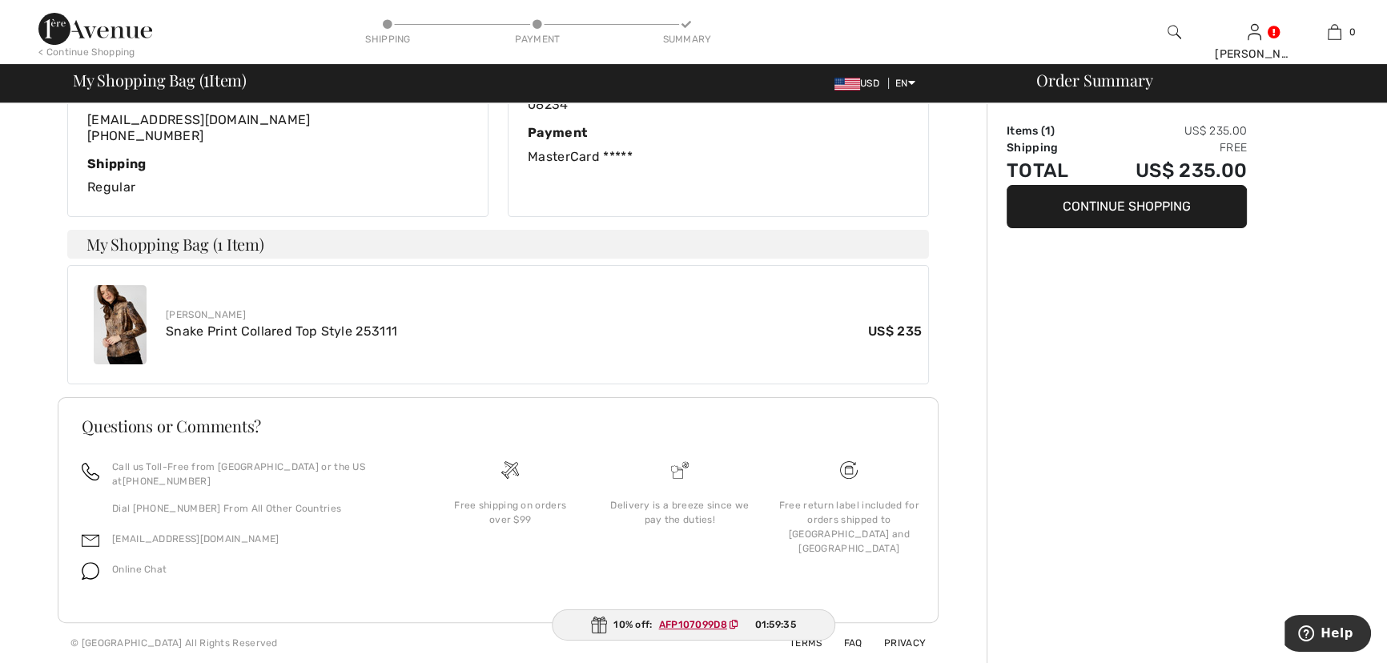
scroll to position [533, 0]
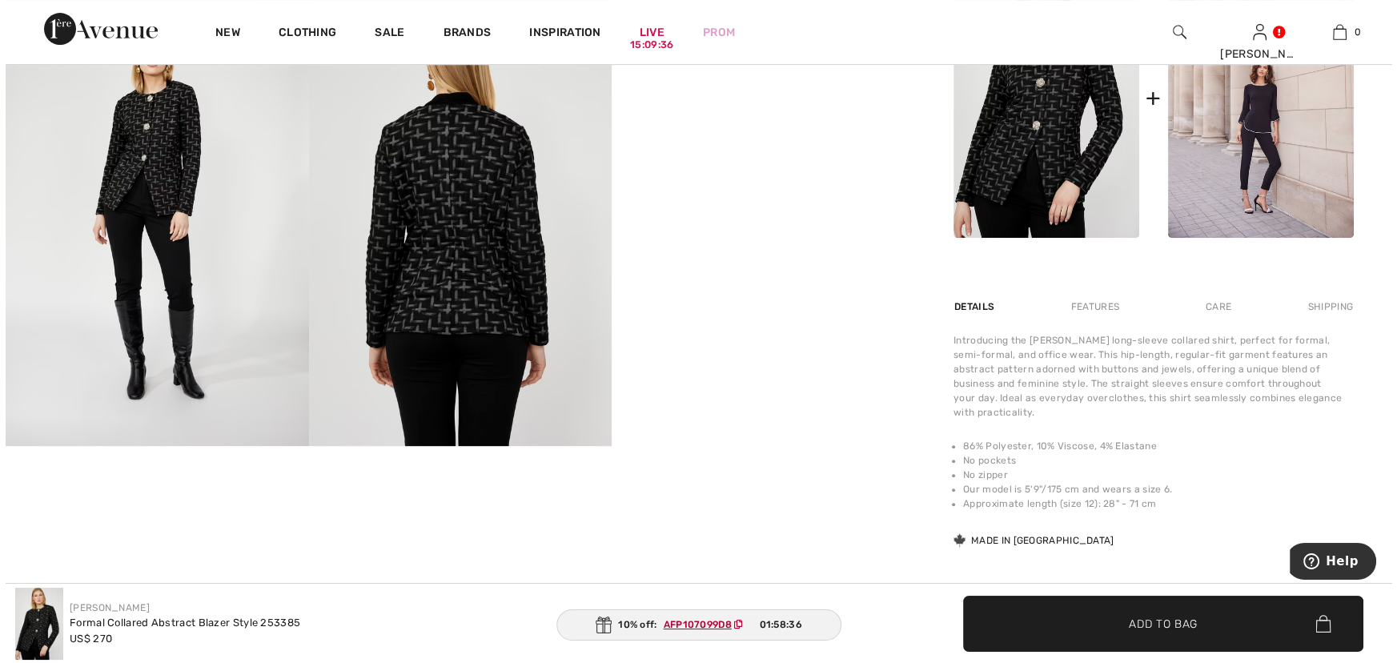
scroll to position [801, 0]
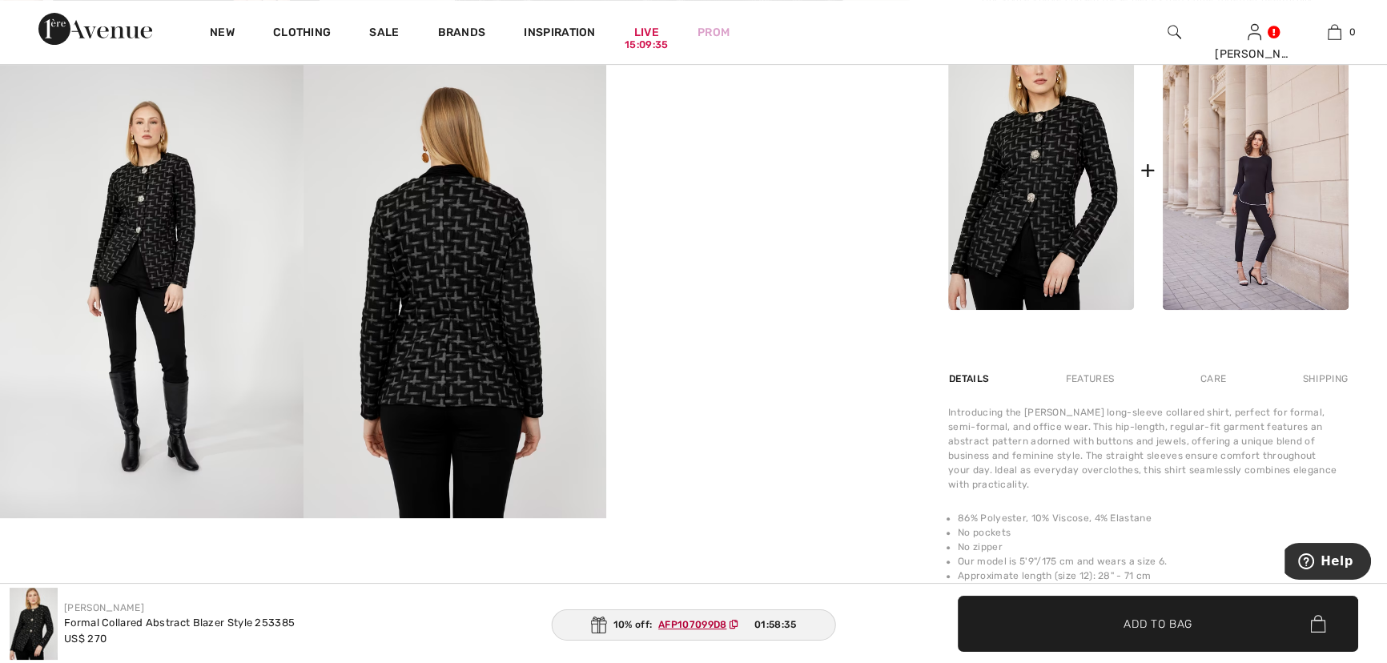
click at [456, 337] on img at bounding box center [454, 290] width 303 height 455
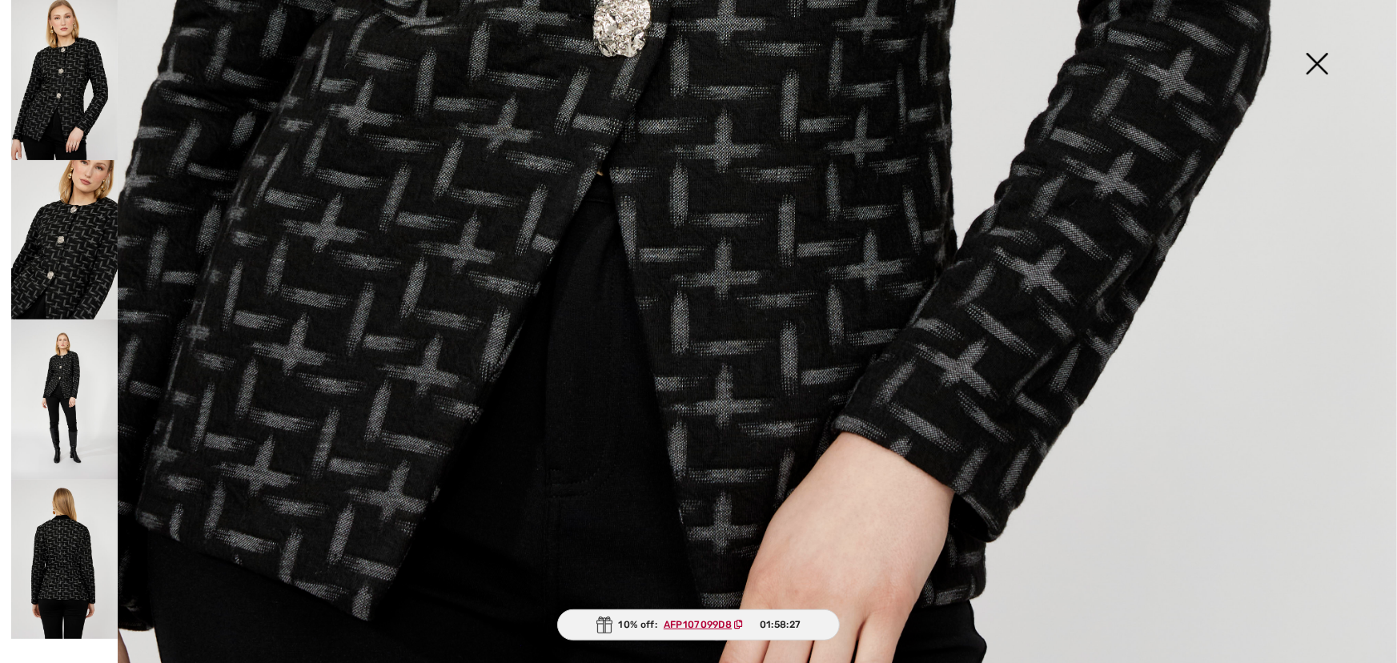
scroll to position [1237, 0]
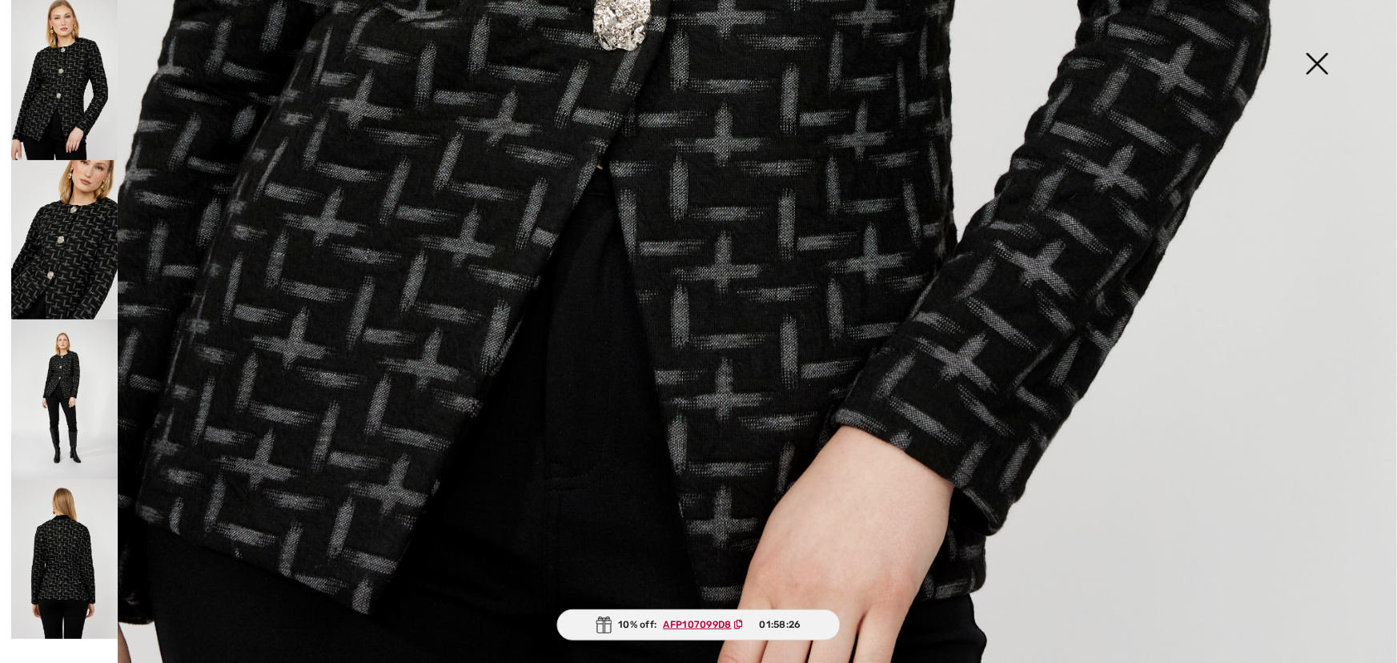
click at [66, 250] on img at bounding box center [64, 240] width 106 height 160
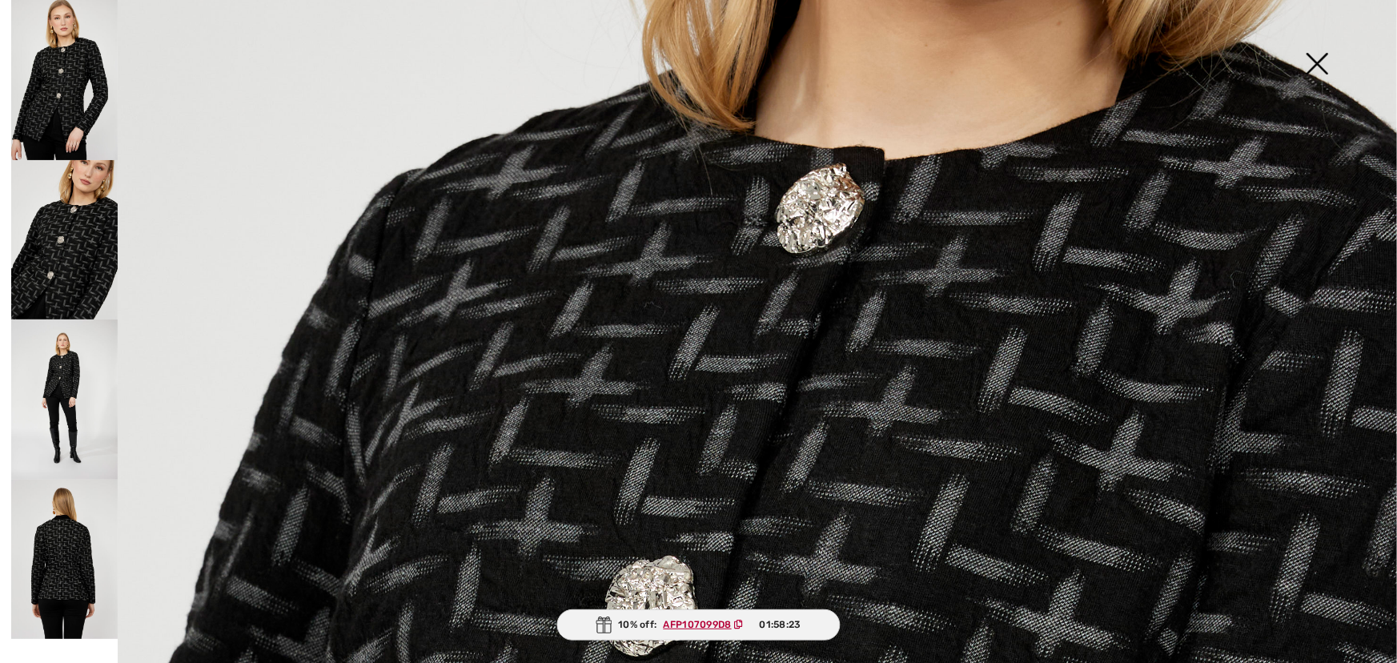
scroll to position [436, 0]
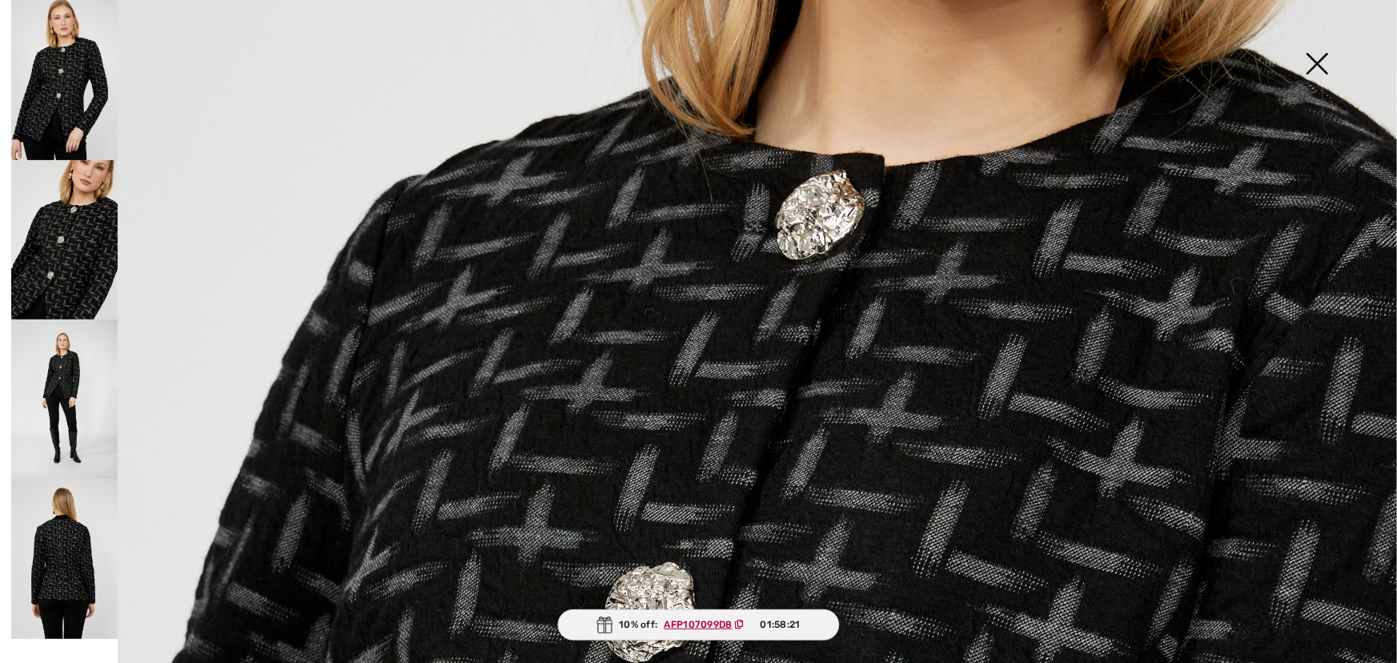
click at [70, 388] on img at bounding box center [64, 399] width 106 height 160
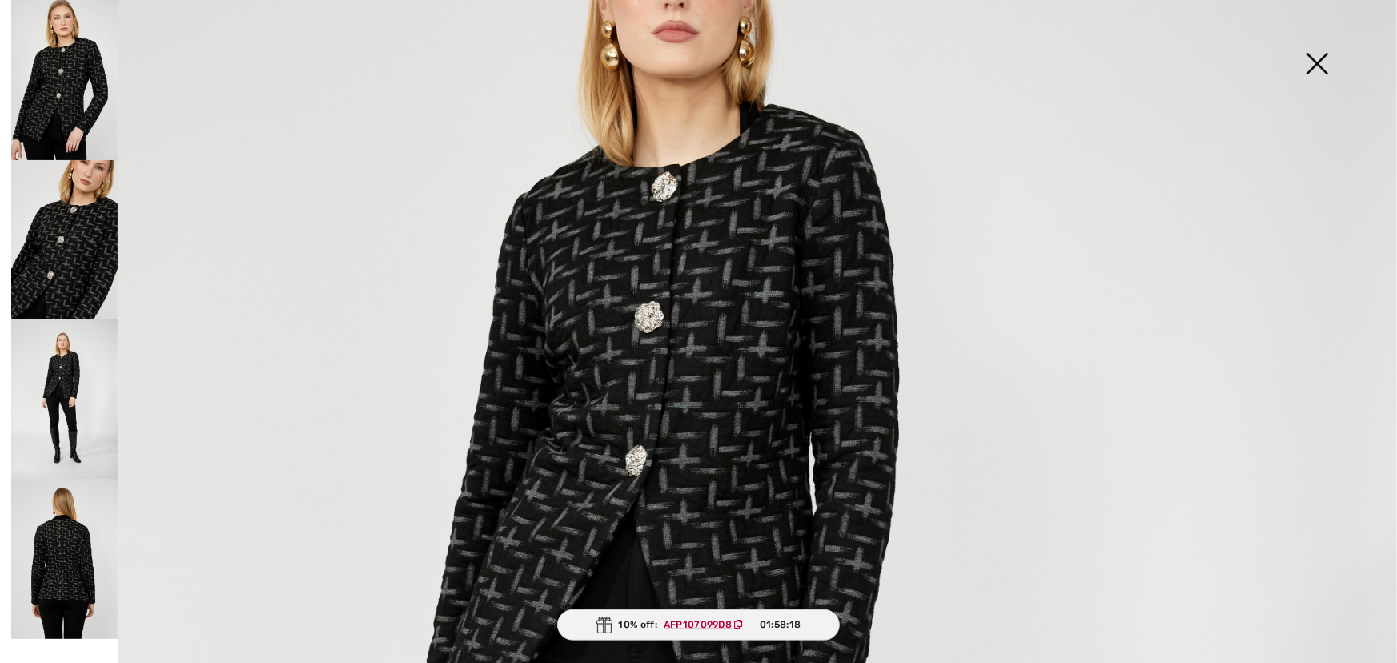
scroll to position [291, 0]
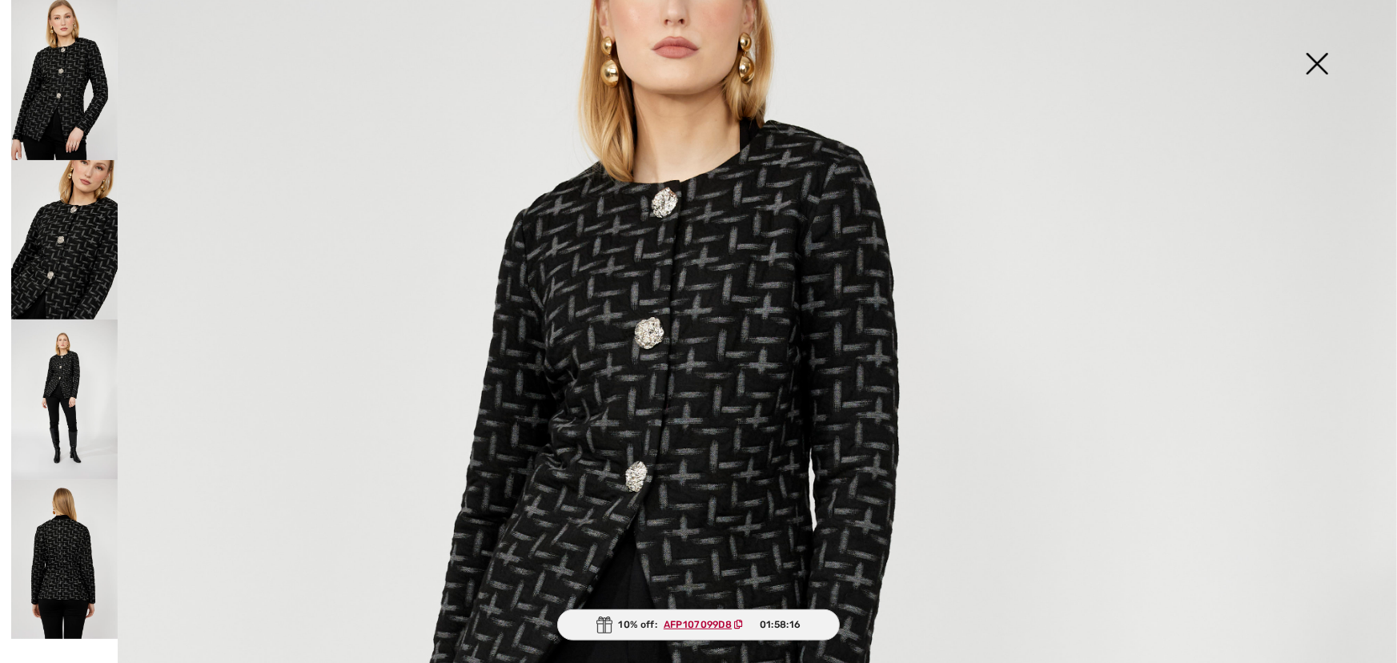
click at [56, 564] on img at bounding box center [64, 560] width 106 height 160
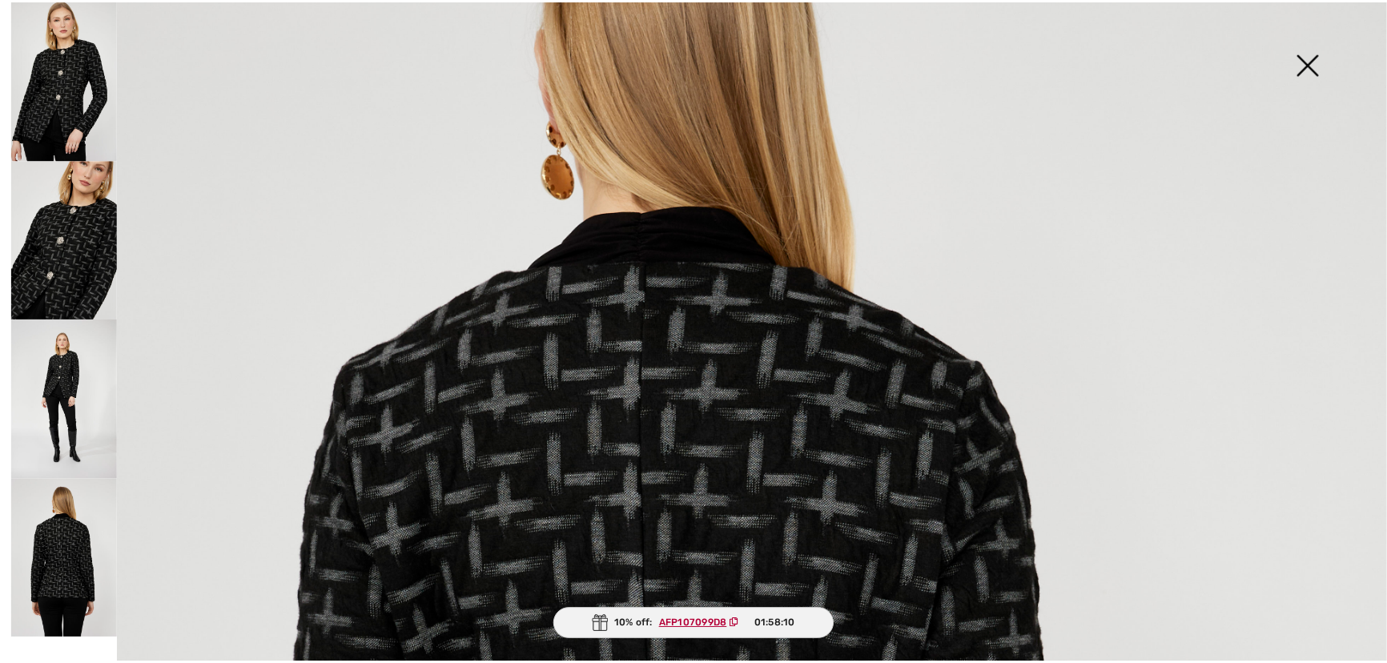
scroll to position [72, 0]
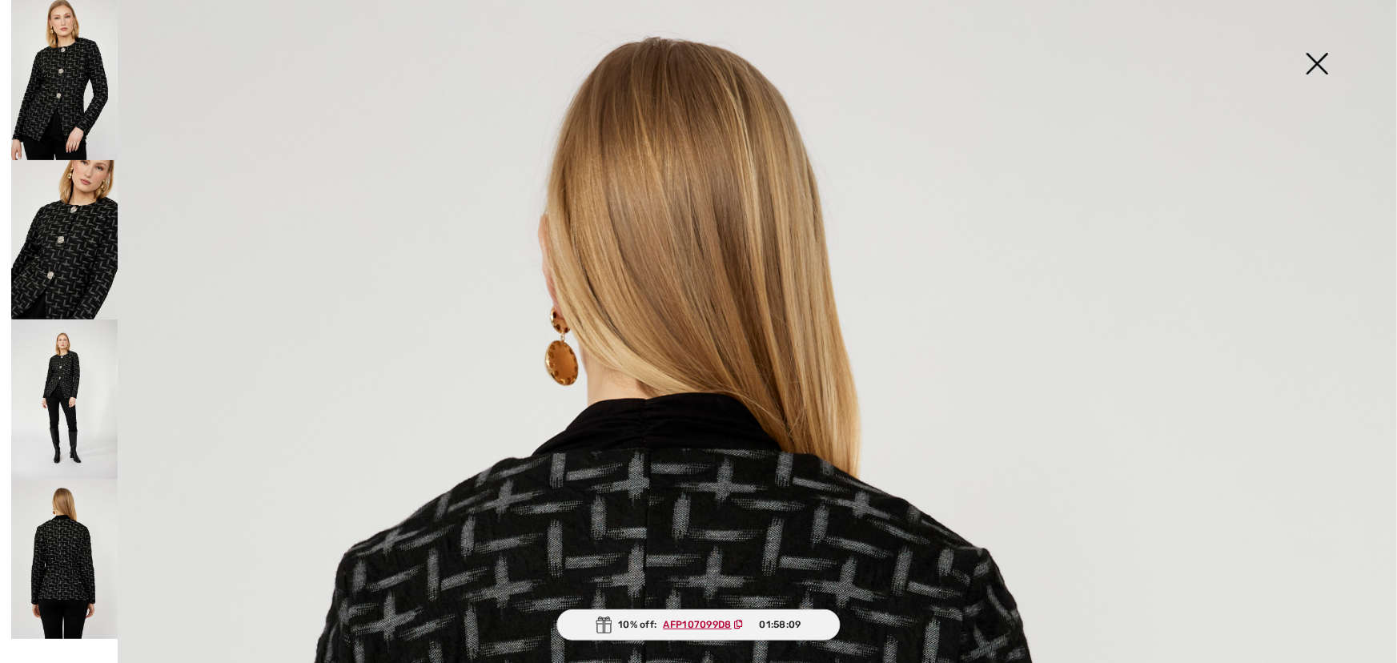
click at [1321, 60] on img at bounding box center [1317, 65] width 80 height 82
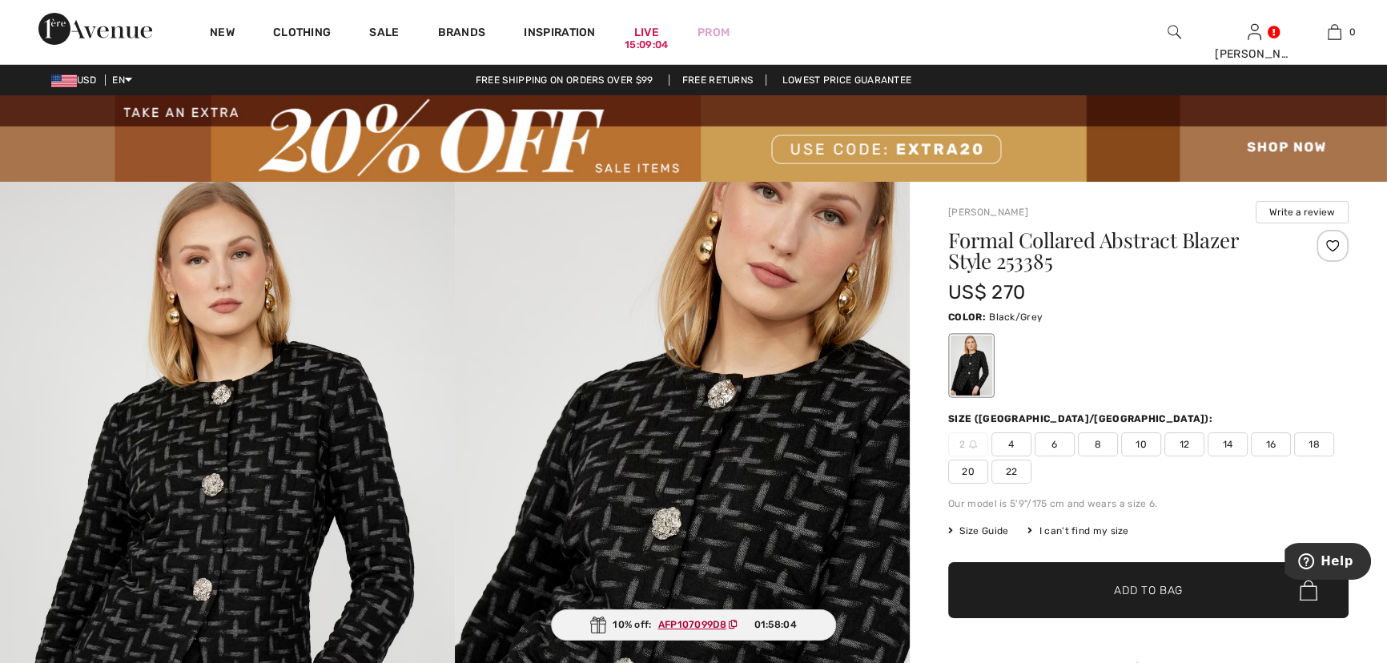
scroll to position [0, 0]
